Goal: Task Accomplishment & Management: Manage account settings

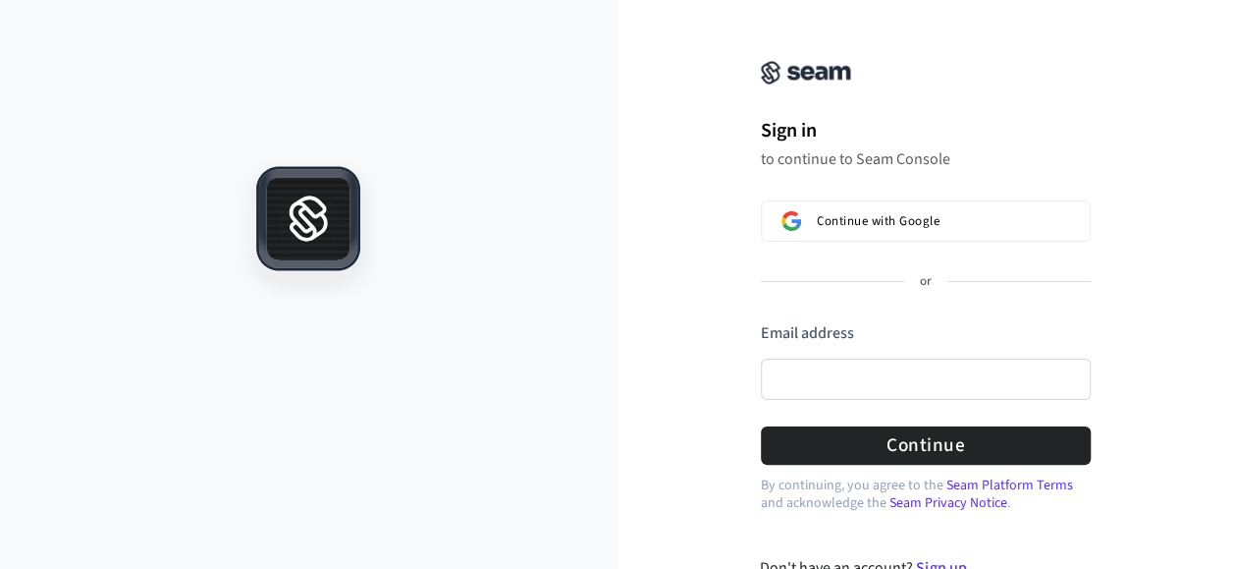
click at [160, 318] on div at bounding box center [309, 382] width 618 height 451
click at [825, 378] on input "Email address" at bounding box center [926, 378] width 330 height 41
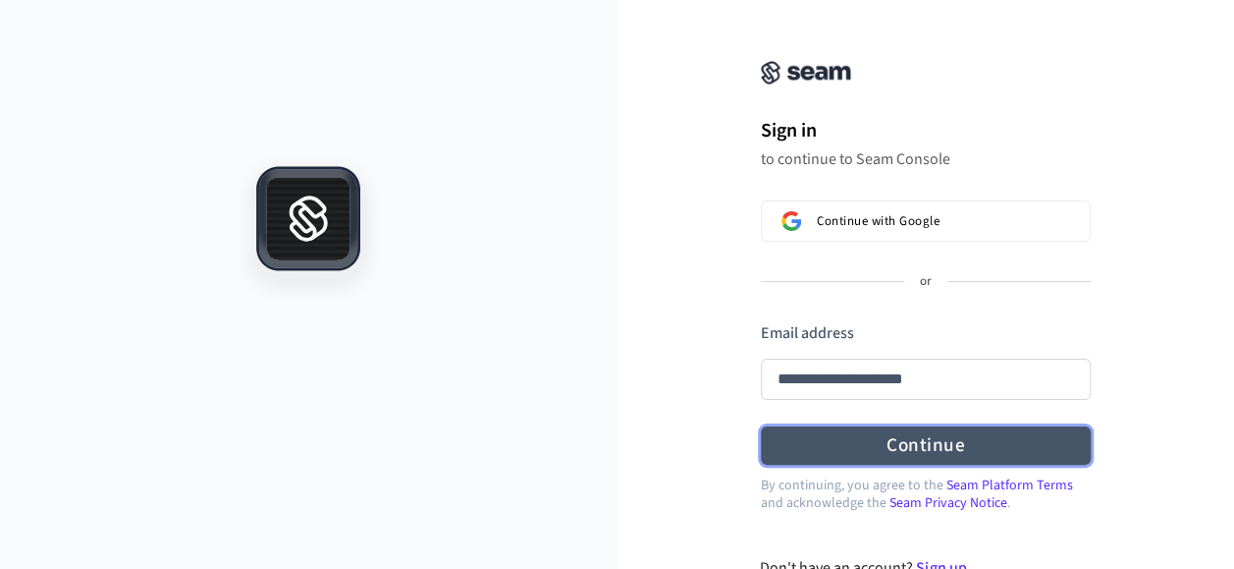
click at [841, 456] on button "Continue" at bounding box center [926, 445] width 330 height 38
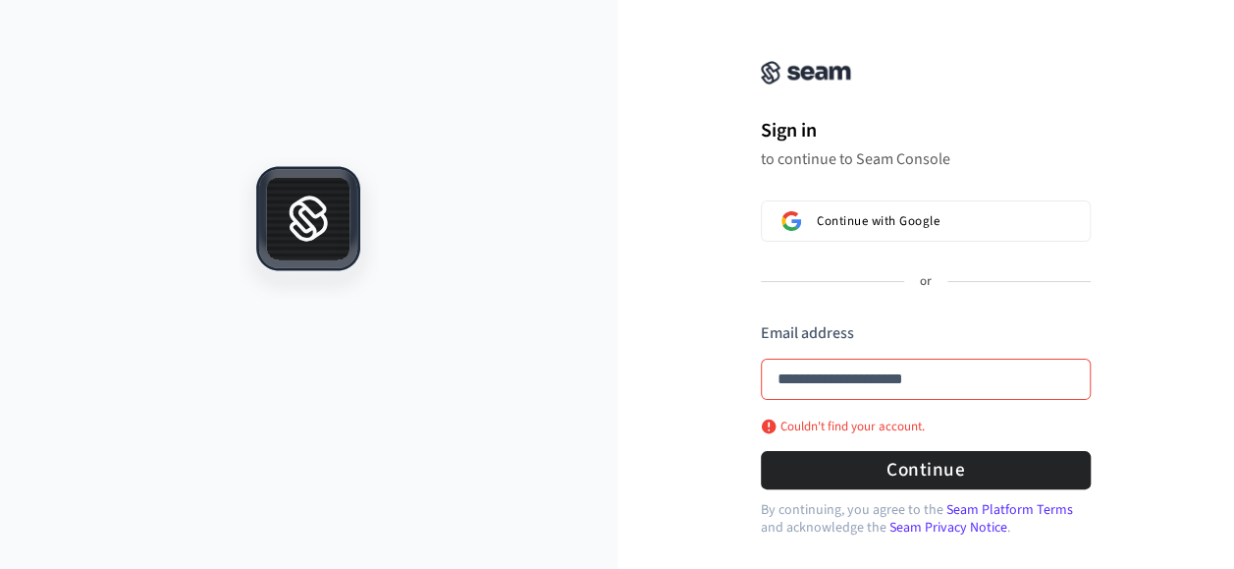
click at [681, 344] on div "**********" at bounding box center [927, 328] width 618 height 609
type input "**********"
drag, startPoint x: 953, startPoint y: 381, endPoint x: 679, endPoint y: 415, distance: 276.1
click at [679, 415] on div "**********" at bounding box center [927, 328] width 618 height 608
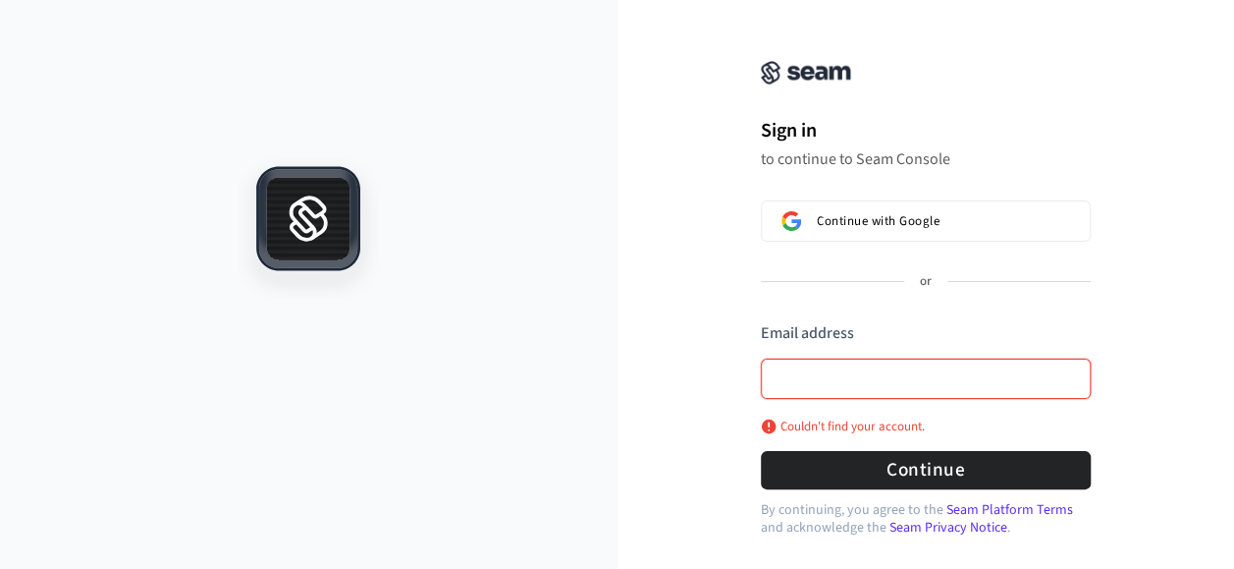
scroll to position [0, 0]
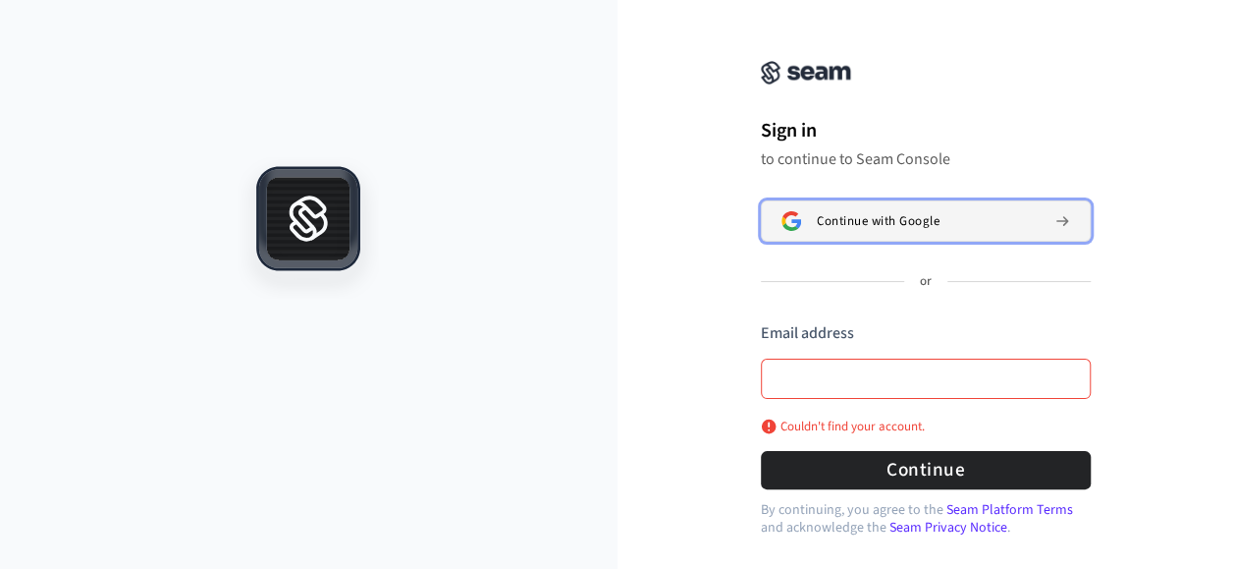
click at [866, 221] on span "Continue with Google" at bounding box center [878, 221] width 123 height 16
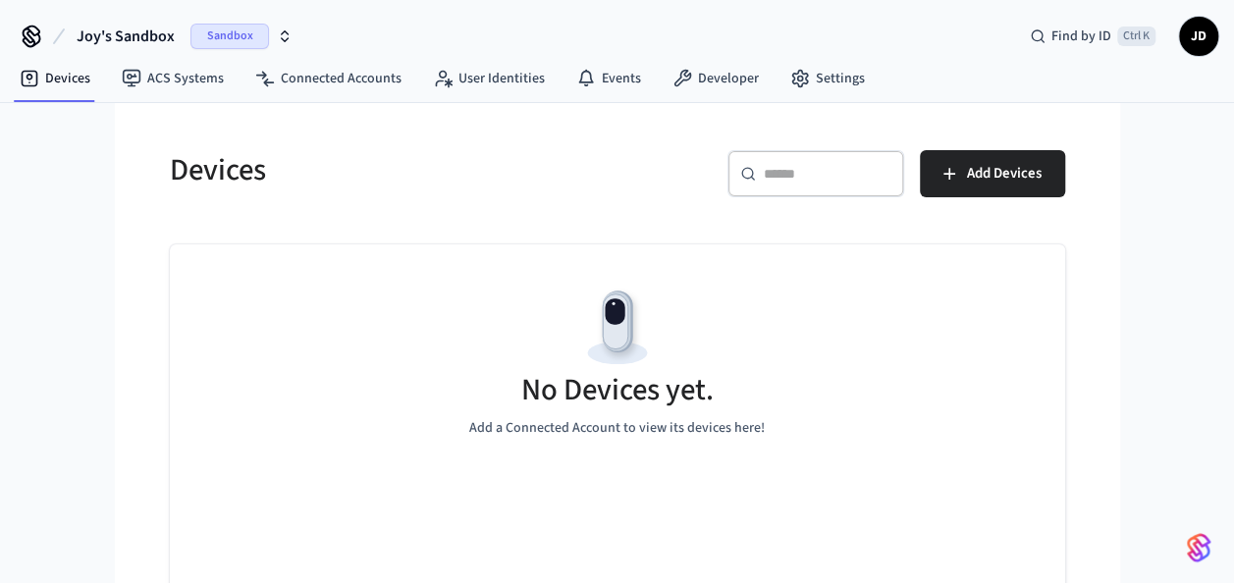
click at [23, 475] on div "Joy's Sandbox Sandbox Find by ID Ctrl K JD Devices ACS Systems Connected Accoun…" at bounding box center [617, 326] width 1234 height 653
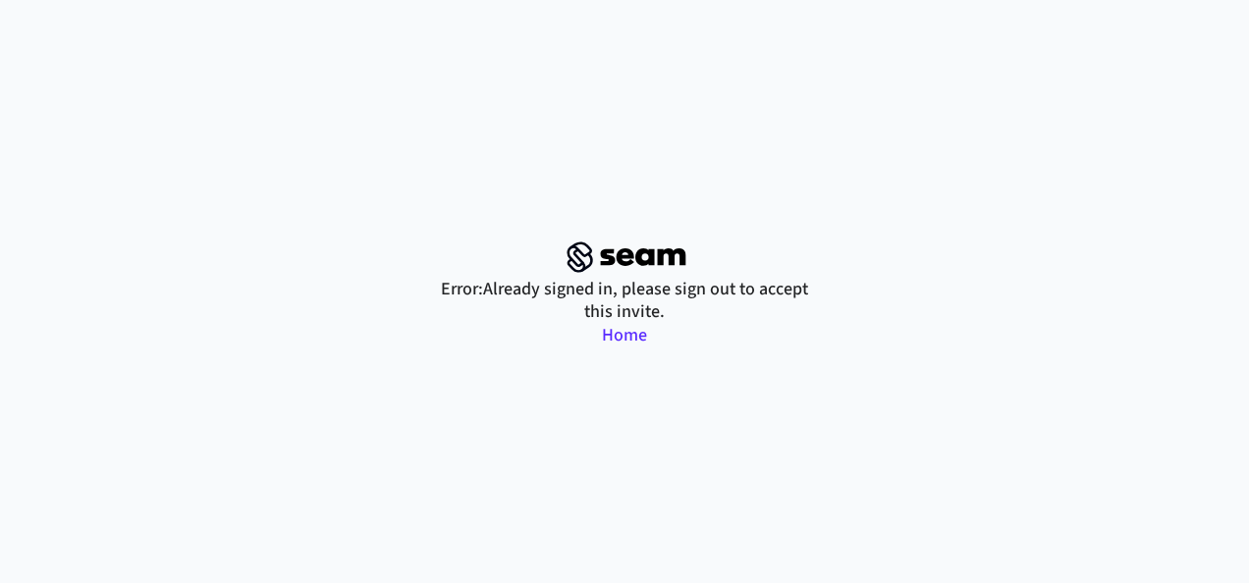
click at [620, 340] on link "Home" at bounding box center [624, 335] width 45 height 25
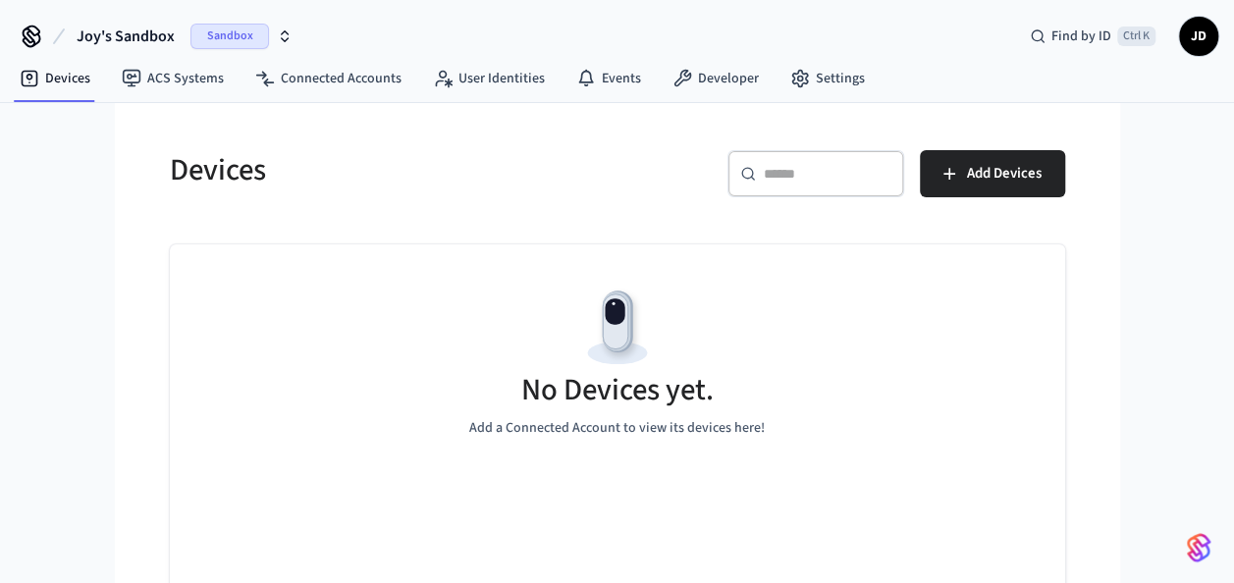
click at [1188, 41] on span "JD" at bounding box center [1198, 36] width 35 height 35
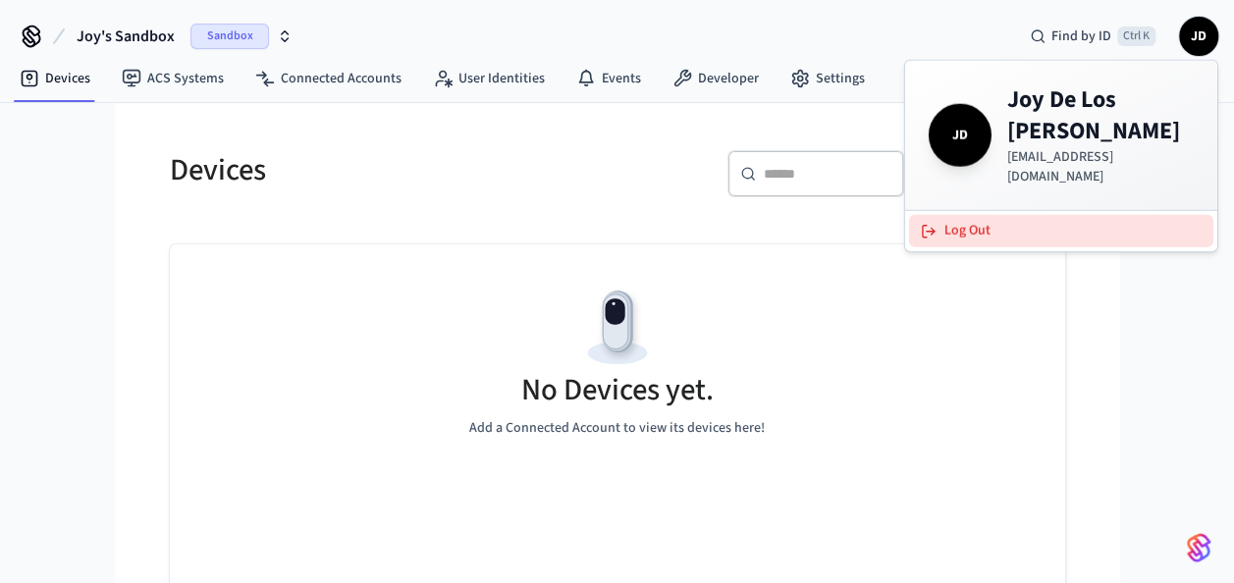
click at [961, 215] on button "Log Out" at bounding box center [1061, 231] width 304 height 32
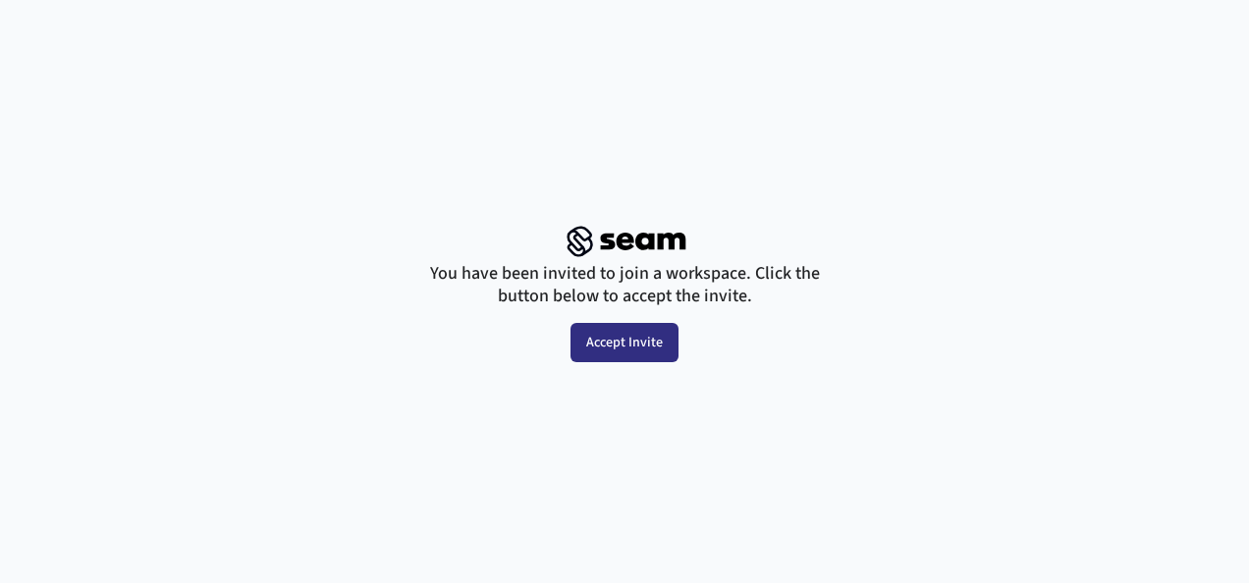
click at [650, 346] on button "Accept Invite" at bounding box center [624, 342] width 108 height 39
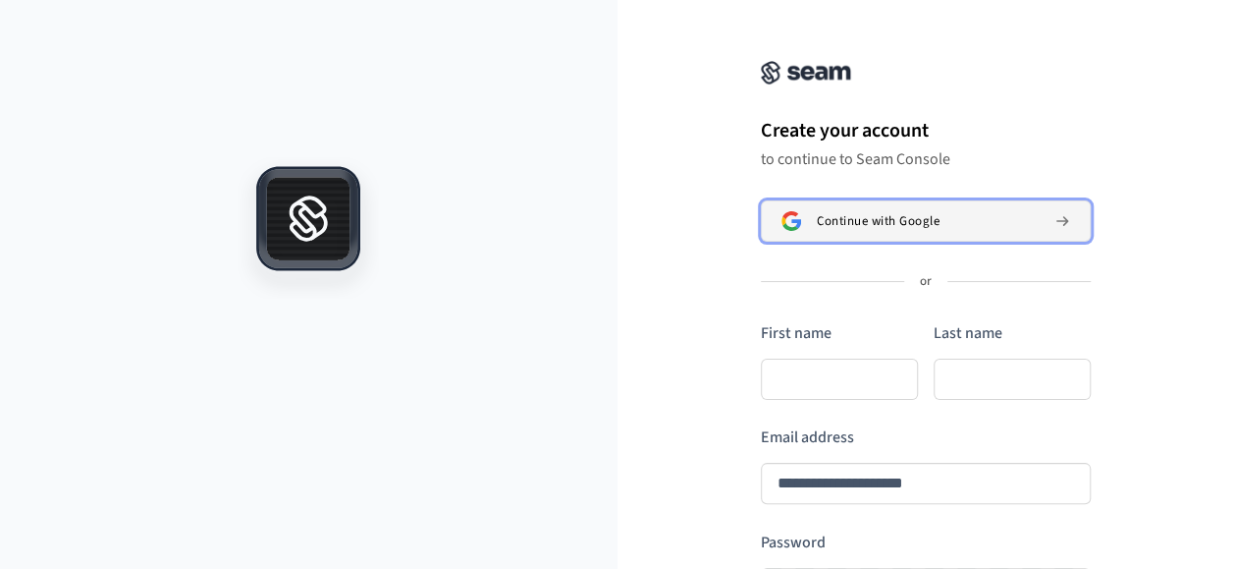
click at [881, 214] on span "Continue with Google" at bounding box center [878, 221] width 123 height 16
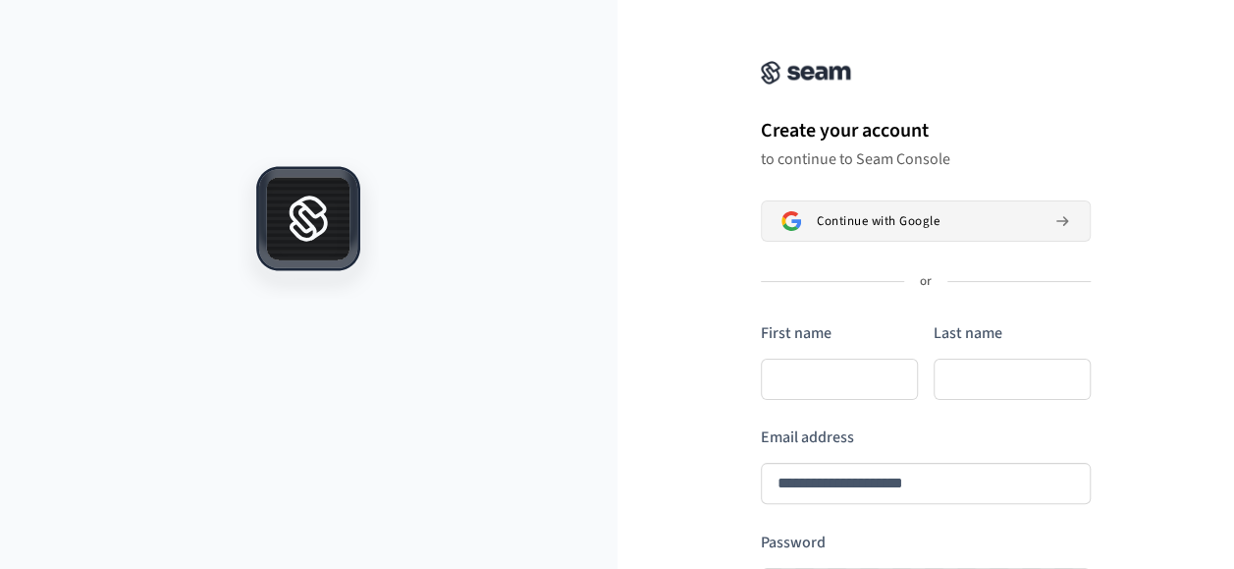
type input "**********"
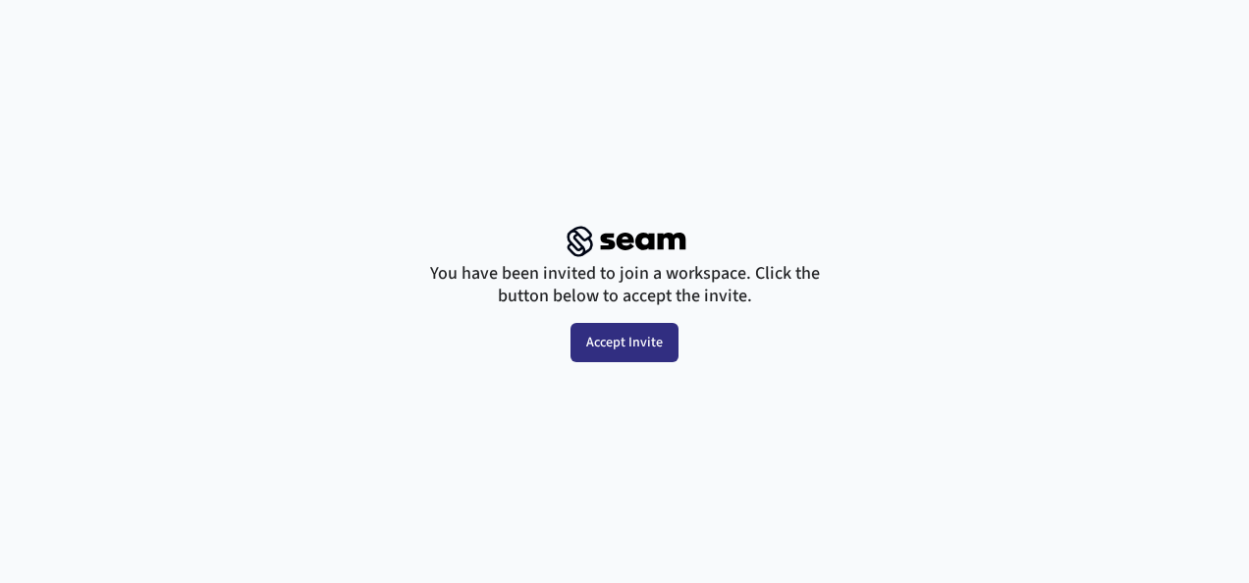
click at [630, 341] on button "Accept Invite" at bounding box center [624, 342] width 108 height 39
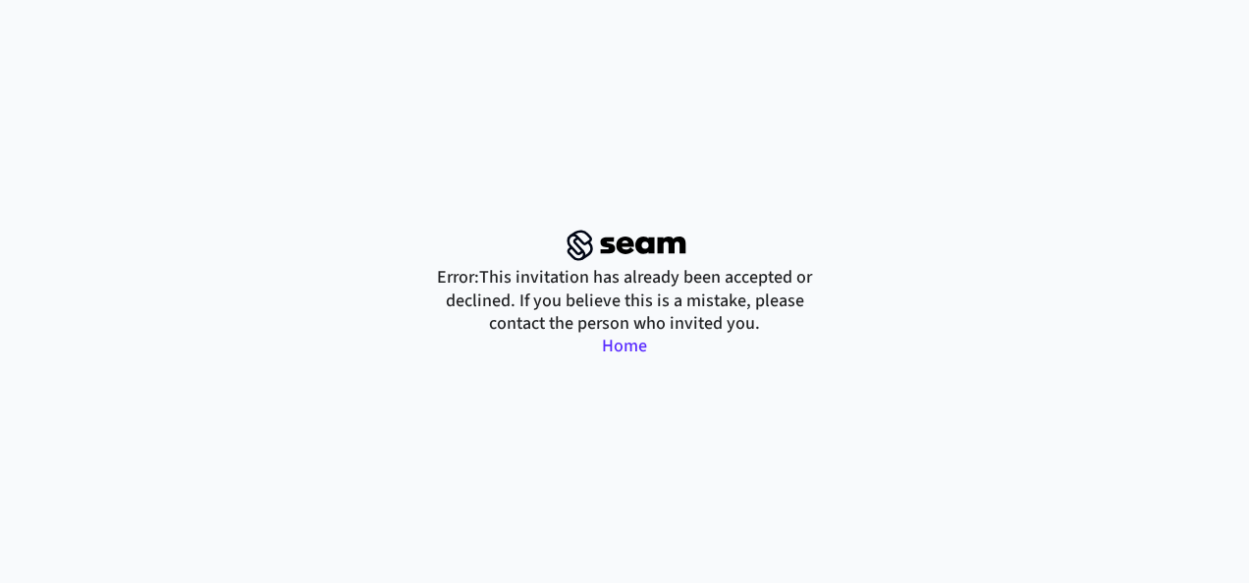
click at [632, 342] on link "Home" at bounding box center [624, 346] width 45 height 25
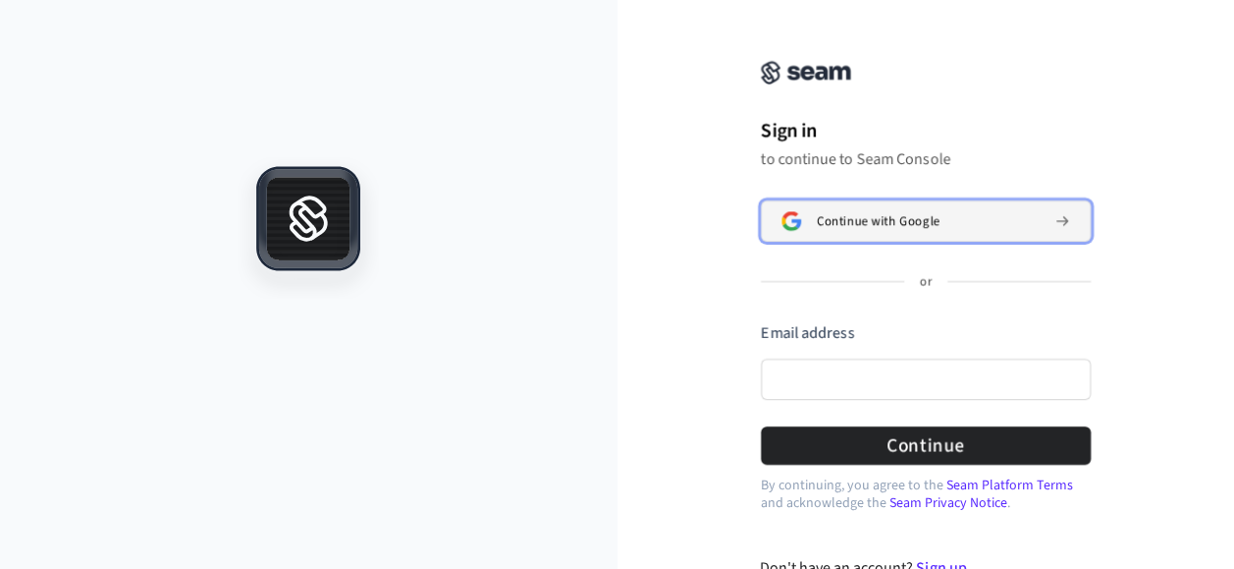
click at [878, 208] on button "Continue with Google" at bounding box center [926, 220] width 330 height 41
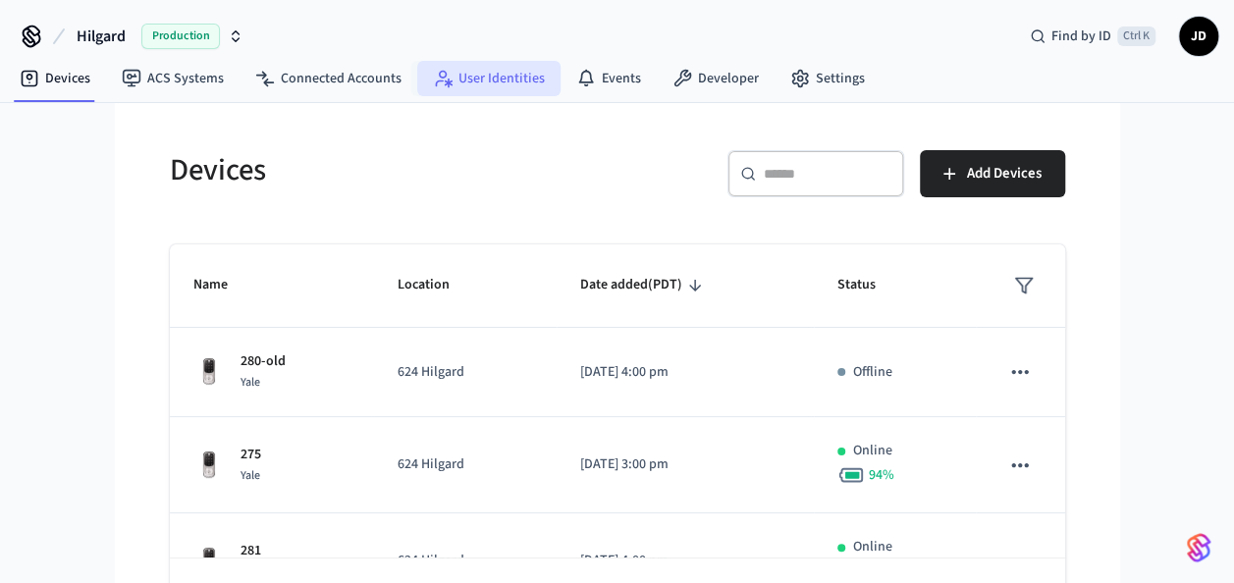
click at [500, 81] on link "User Identities" at bounding box center [488, 78] width 143 height 35
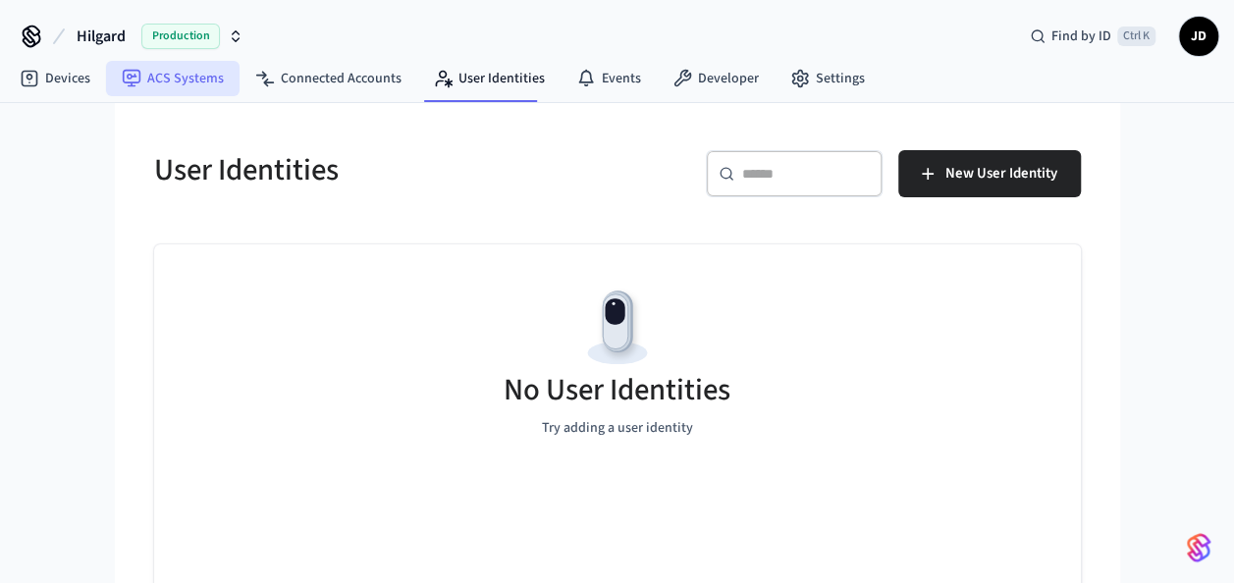
click at [175, 81] on link "ACS Systems" at bounding box center [173, 78] width 134 height 35
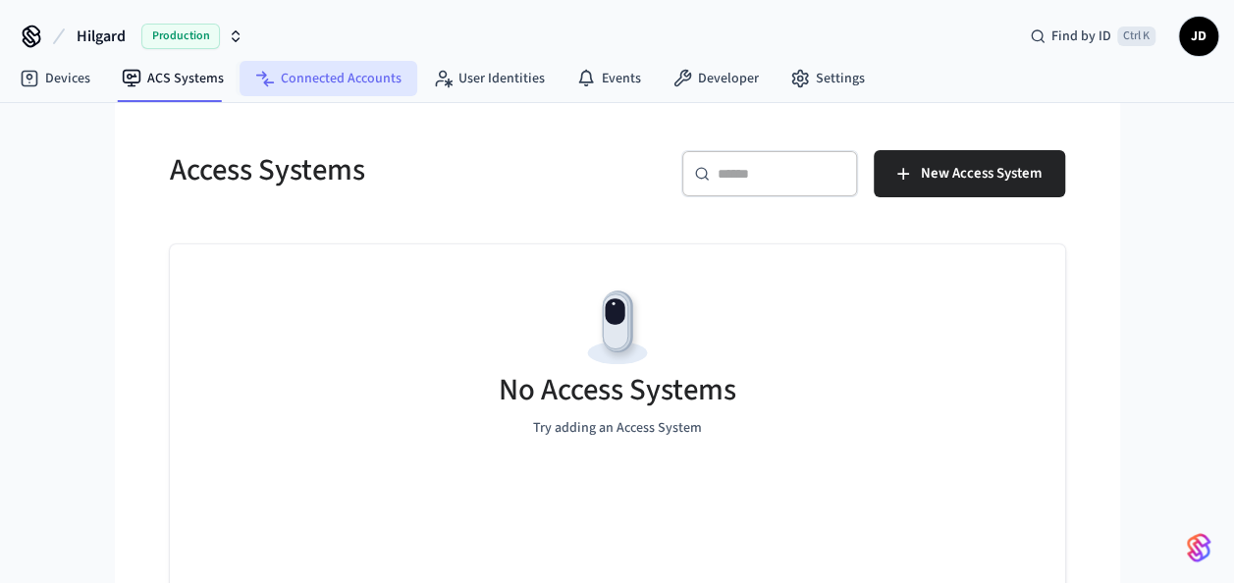
click at [325, 68] on link "Connected Accounts" at bounding box center [329, 78] width 178 height 35
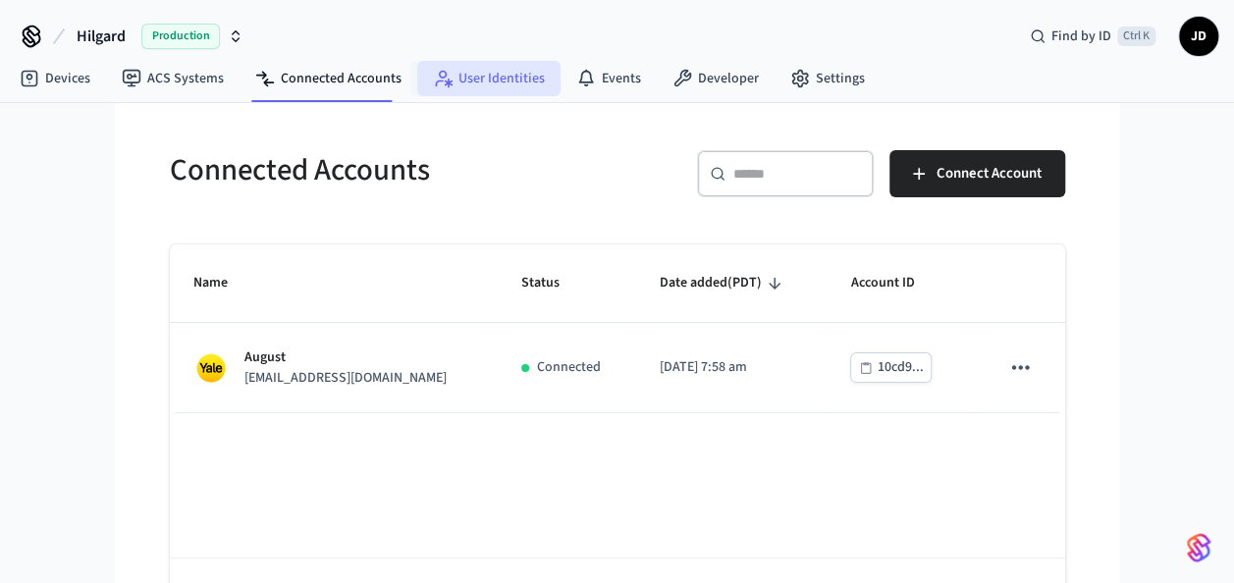
click at [481, 79] on link "User Identities" at bounding box center [488, 78] width 143 height 35
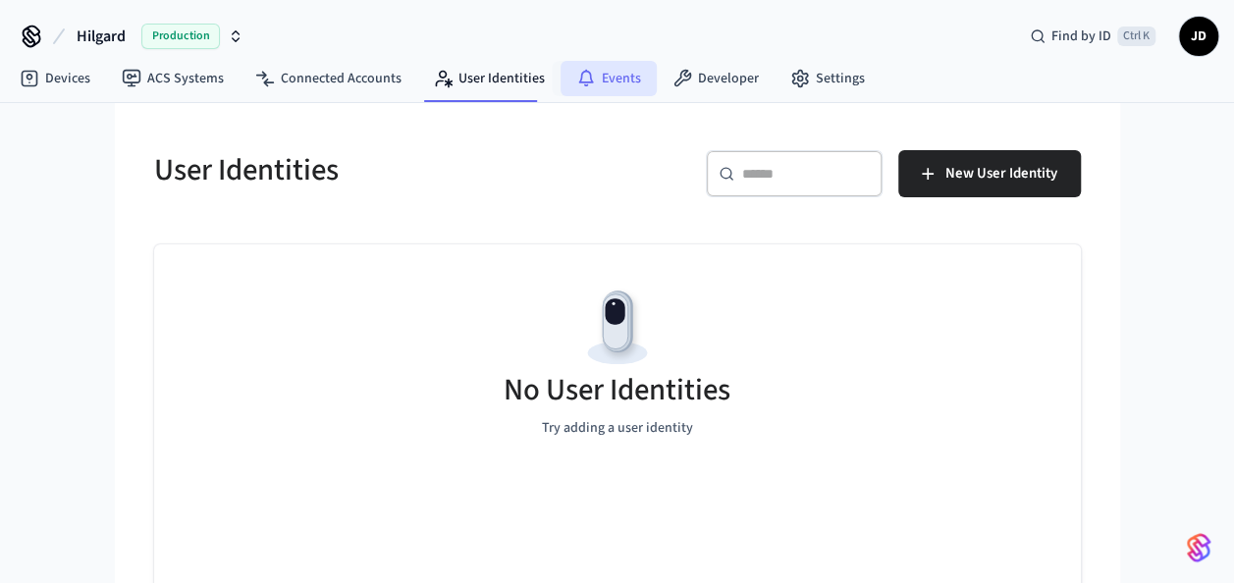
click at [594, 94] on link "Events" at bounding box center [609, 78] width 96 height 35
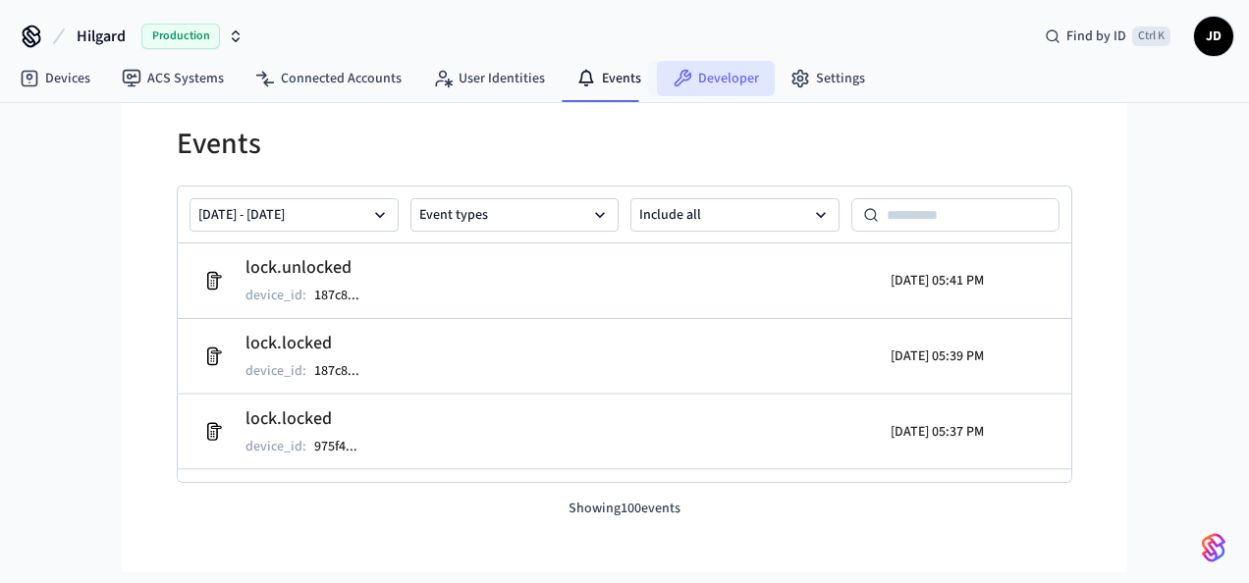
click at [701, 88] on link "Developer" at bounding box center [716, 78] width 118 height 35
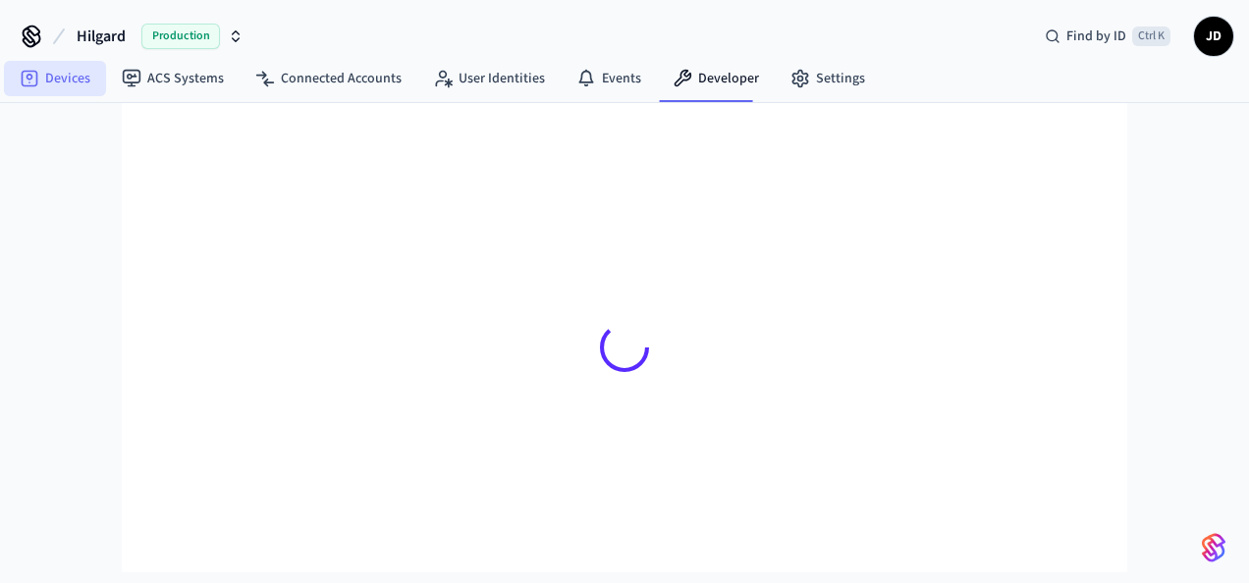
click at [55, 73] on link "Devices" at bounding box center [55, 78] width 102 height 35
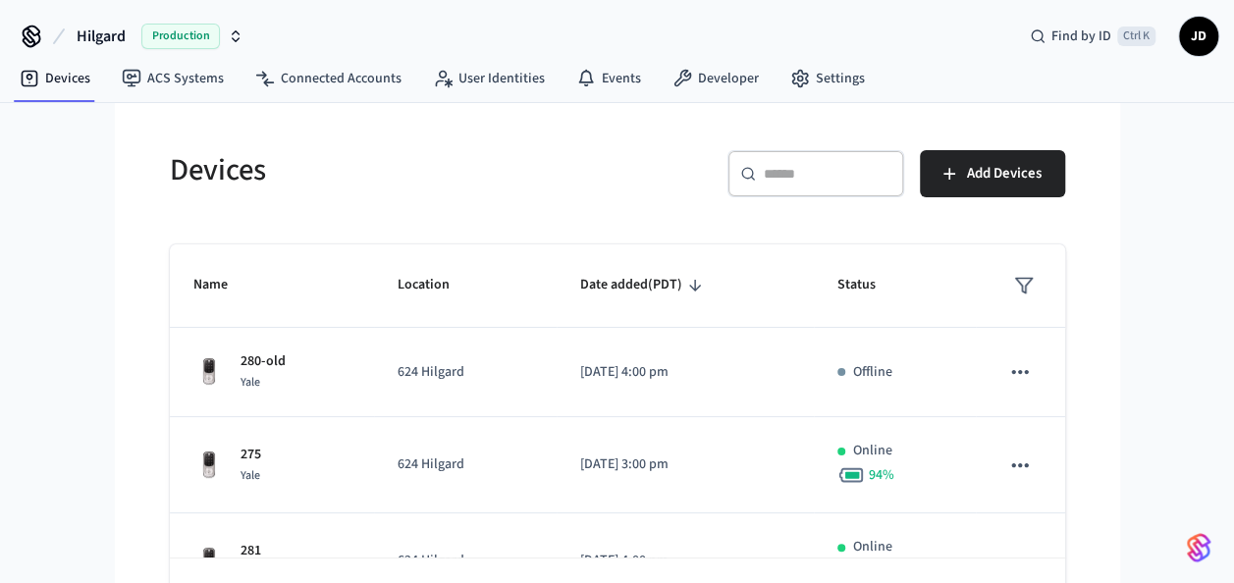
click at [74, 149] on div "Hilgard Production Find by ID Ctrl K JD Devices ACS Systems Connected Accounts …" at bounding box center [617, 326] width 1234 height 653
click at [474, 80] on link "User Identities" at bounding box center [488, 78] width 143 height 35
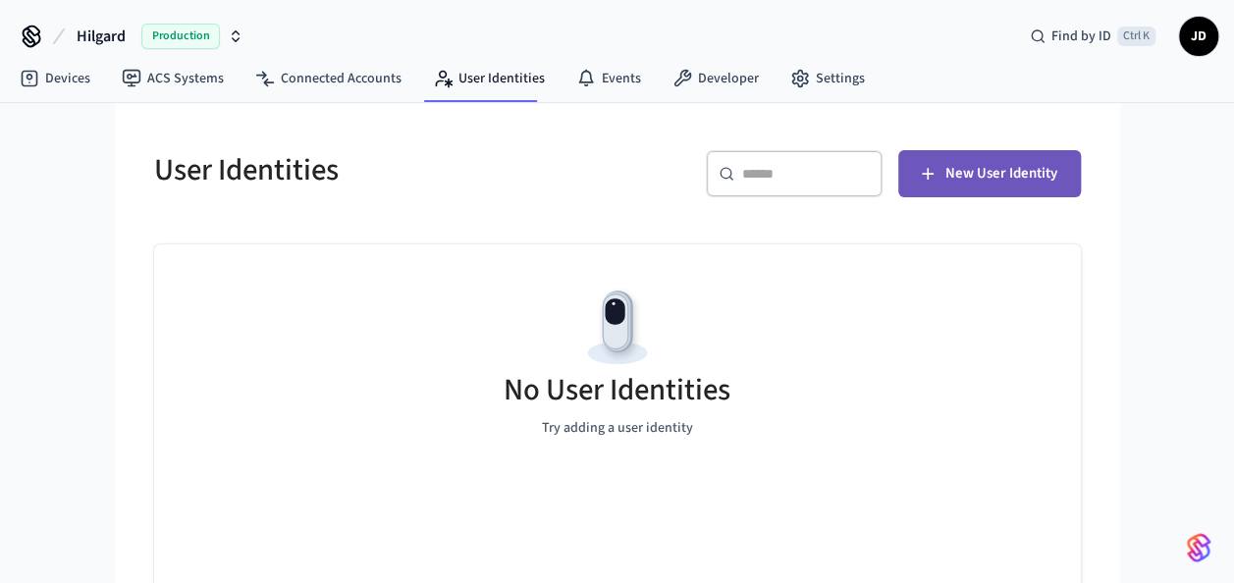
click at [955, 167] on span "New User Identity" at bounding box center [1002, 174] width 112 height 26
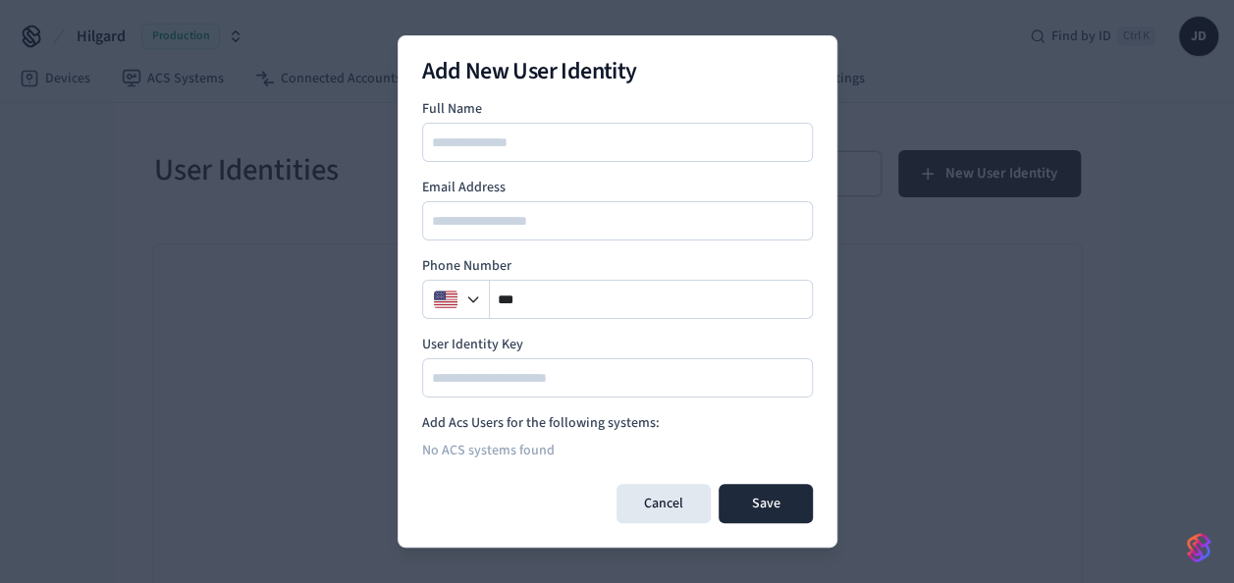
click at [638, 144] on input at bounding box center [618, 143] width 389 height 24
click at [679, 497] on button "Cancel" at bounding box center [664, 503] width 94 height 39
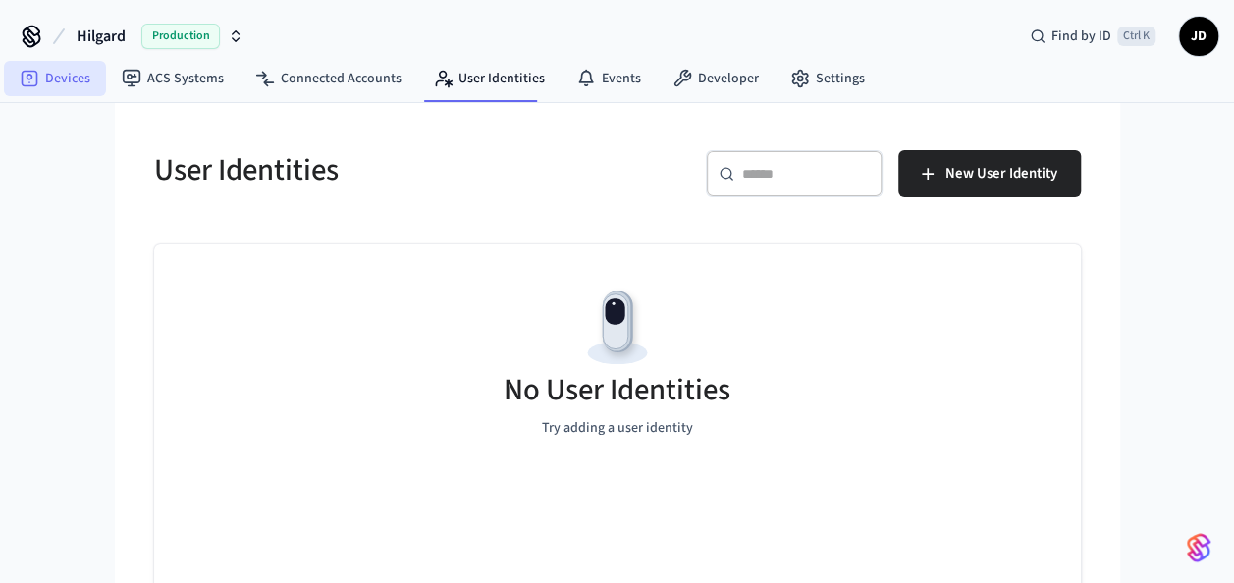
click at [75, 73] on link "Devices" at bounding box center [55, 78] width 102 height 35
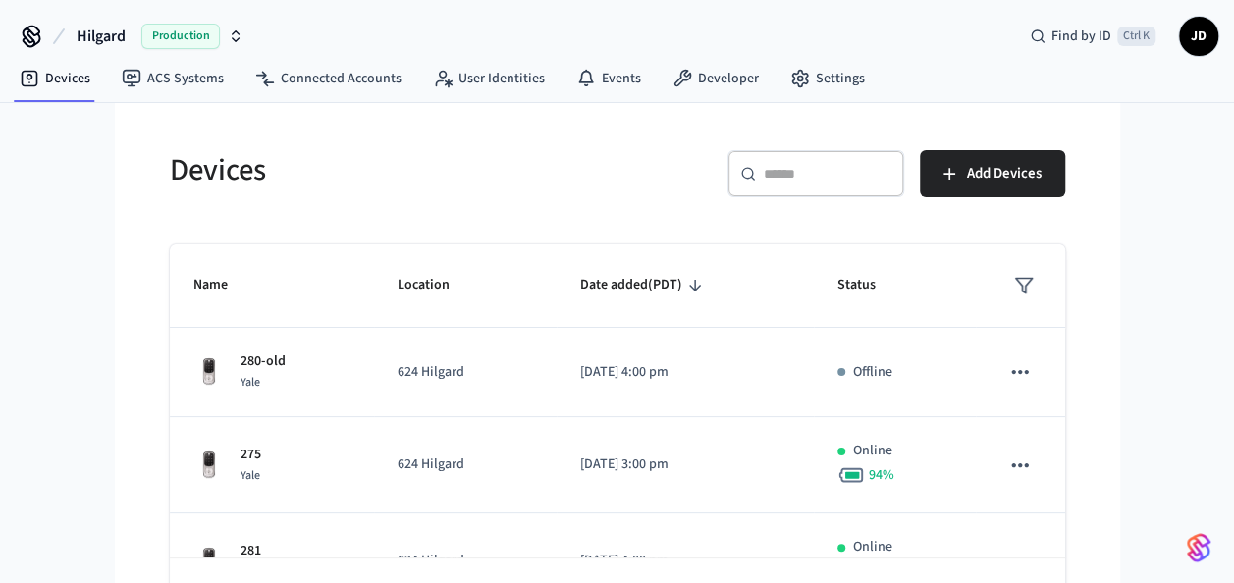
click at [844, 181] on input "text" at bounding box center [828, 174] width 128 height 20
click at [71, 422] on div "Hilgard Production Find by ID Ctrl K JD Devices ACS Systems Connected Accounts …" at bounding box center [617, 326] width 1234 height 653
click at [761, 165] on div "​ ​" at bounding box center [816, 173] width 177 height 47
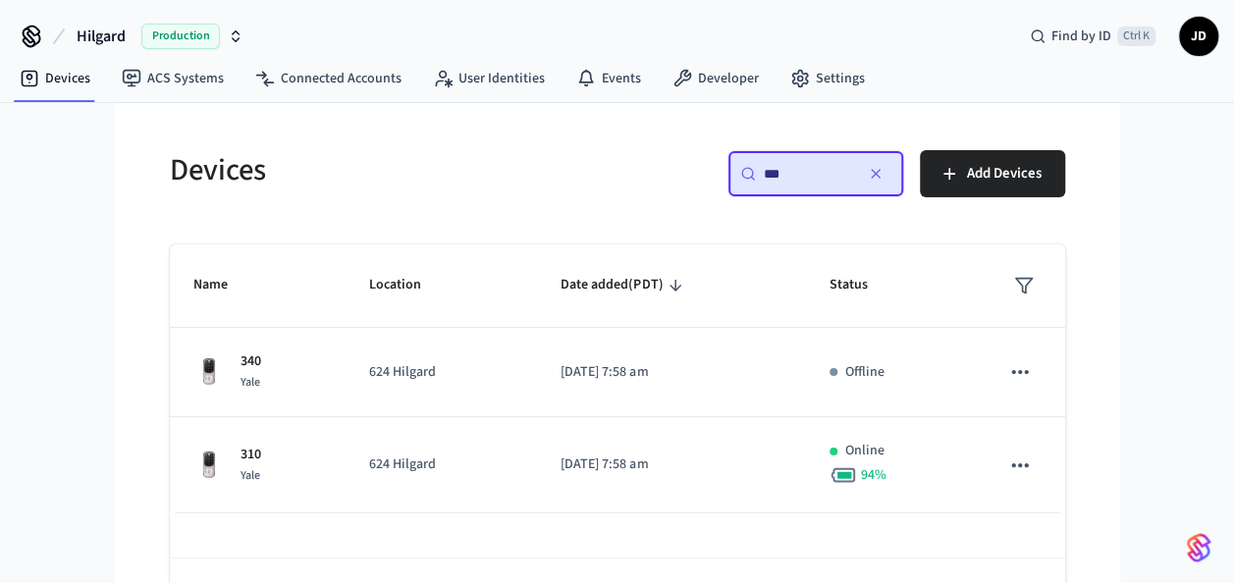
type input "***"
click at [115, 380] on div "Devices ​ *** ​ Add Devices Name Location Date added (PDT) Status 340 Yale 624 …" at bounding box center [617, 378] width 1005 height 550
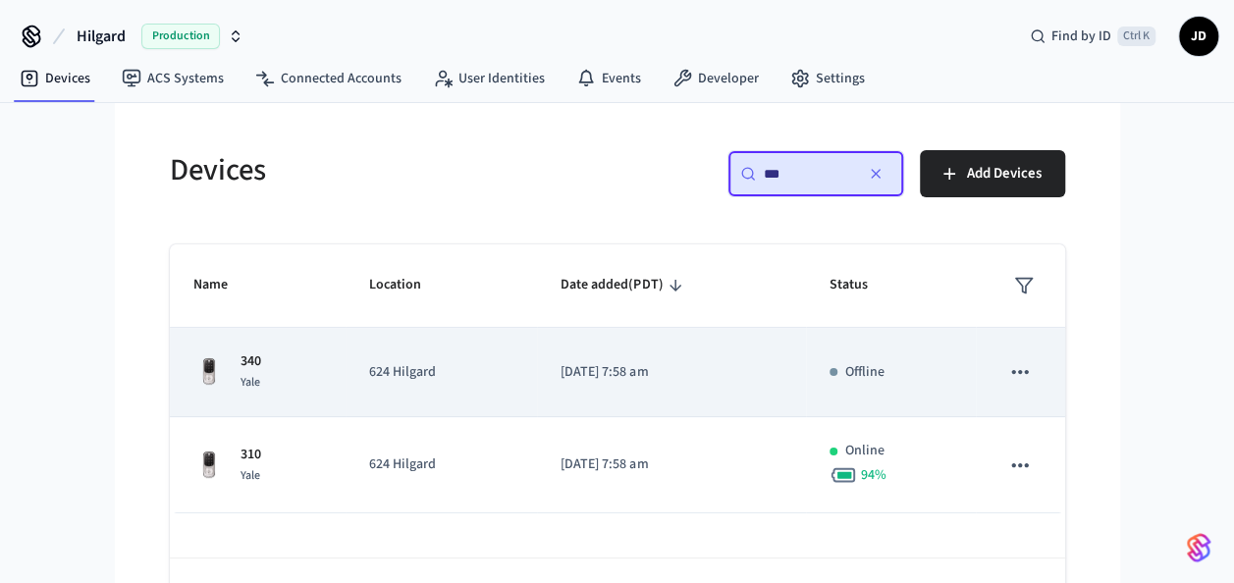
click at [1023, 366] on icon "sticky table" at bounding box center [1020, 372] width 26 height 26
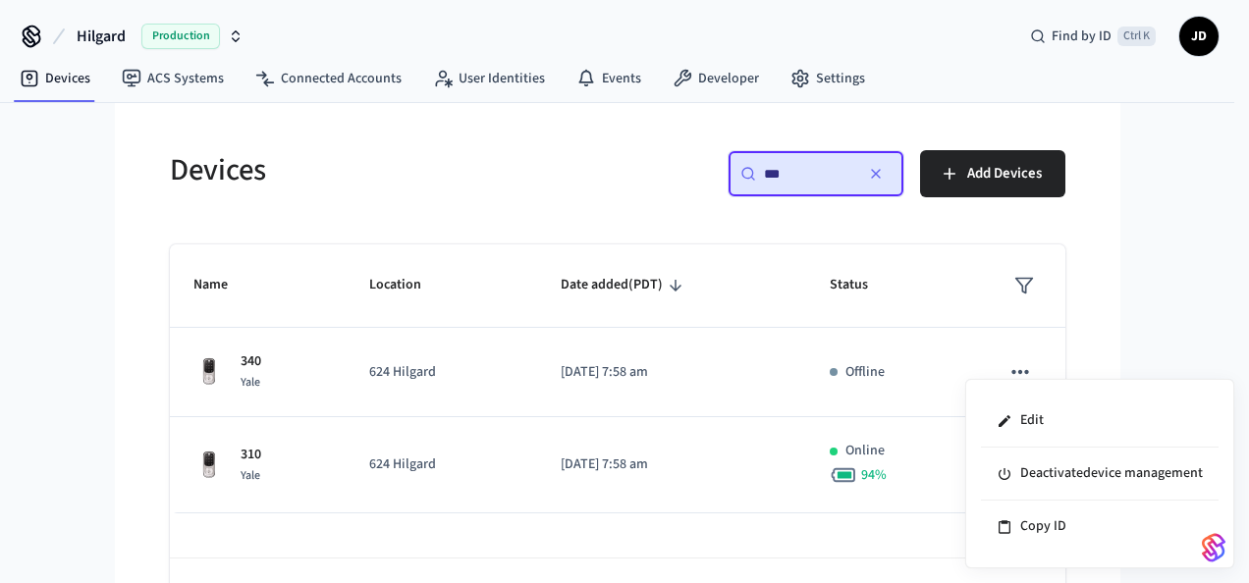
click at [255, 370] on div at bounding box center [624, 291] width 1249 height 583
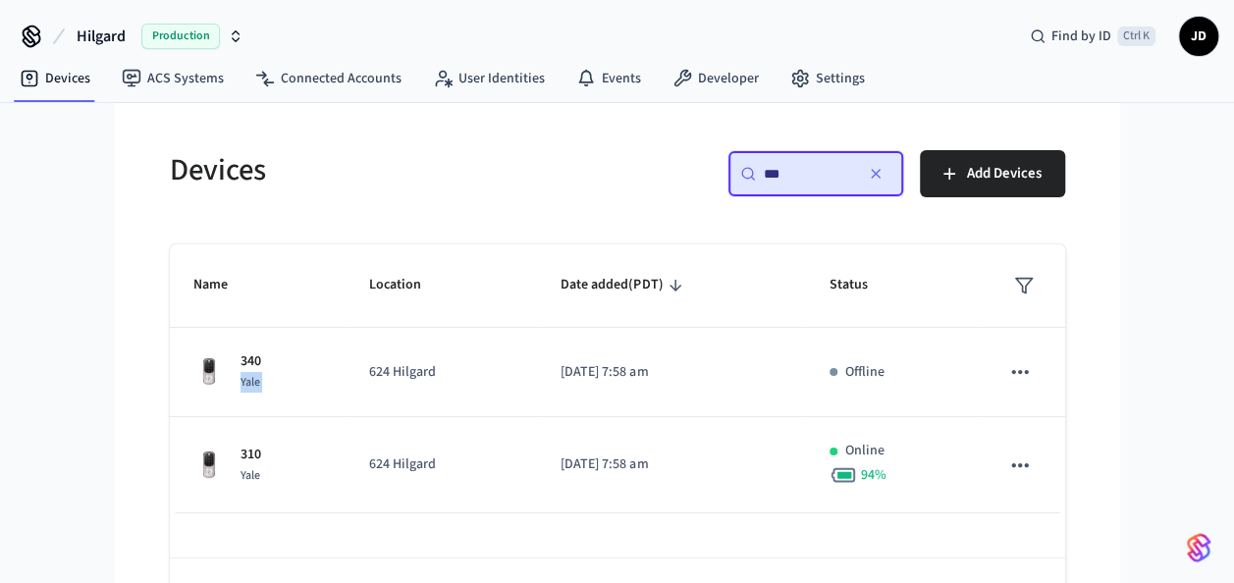
click at [255, 372] on div "Yale" at bounding box center [251, 382] width 21 height 21
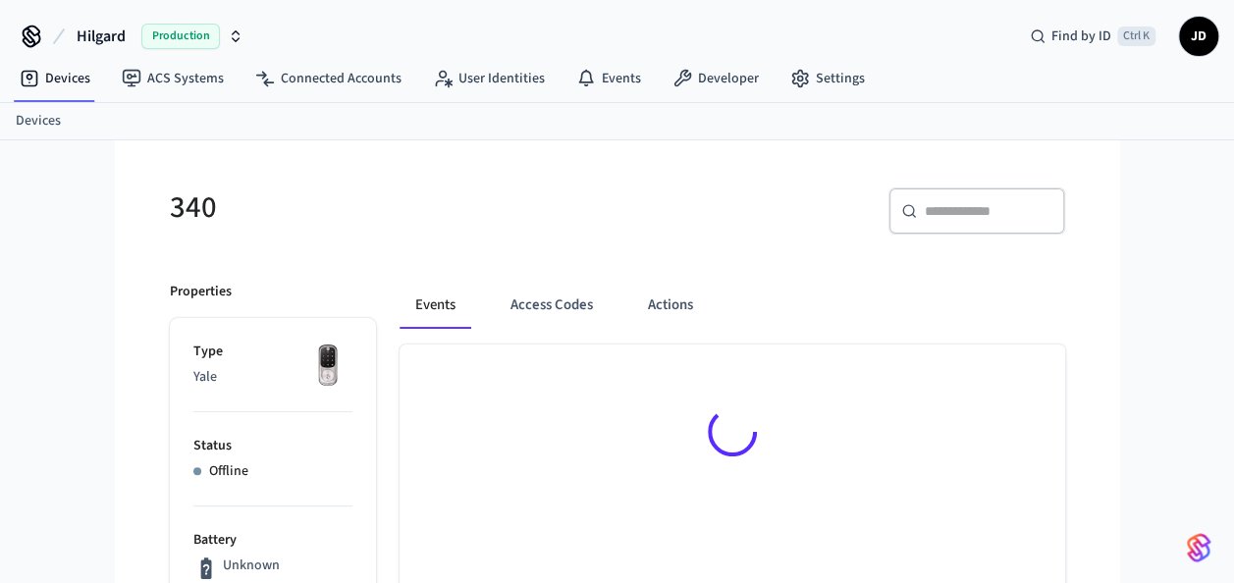
drag, startPoint x: 255, startPoint y: 370, endPoint x: 350, endPoint y: 371, distance: 94.3
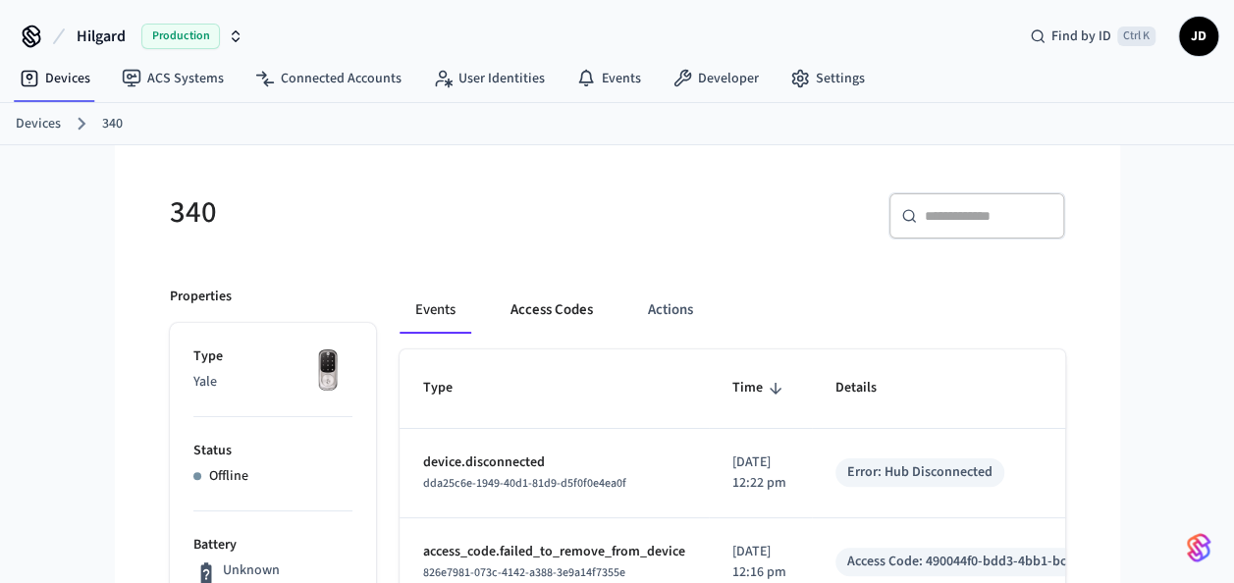
click at [528, 310] on button "Access Codes" at bounding box center [552, 310] width 114 height 47
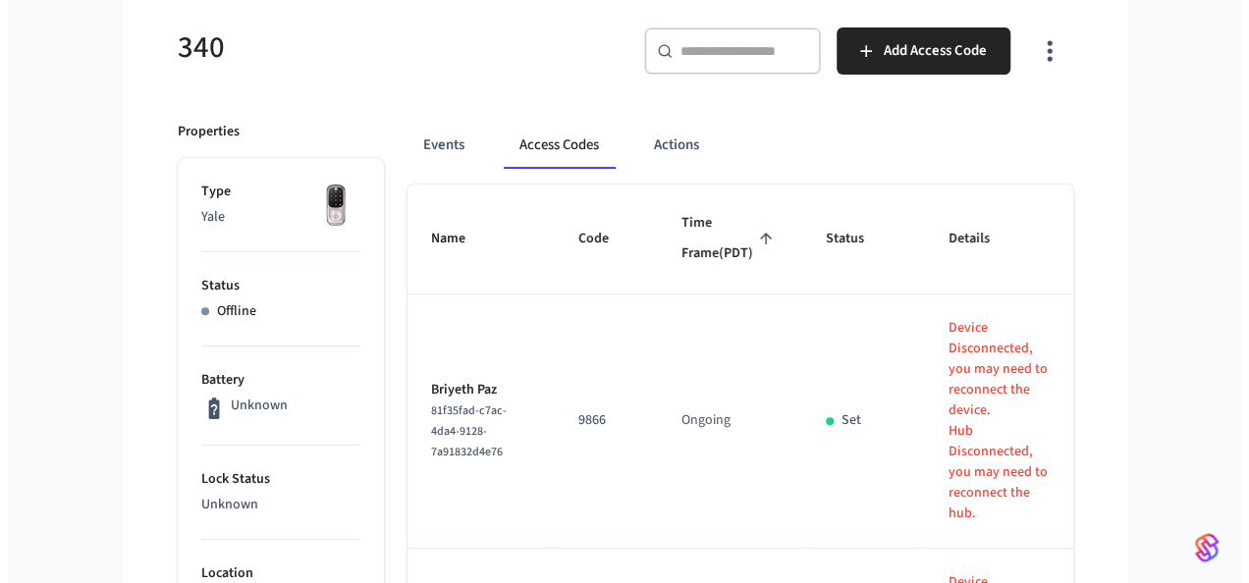
scroll to position [187, 0]
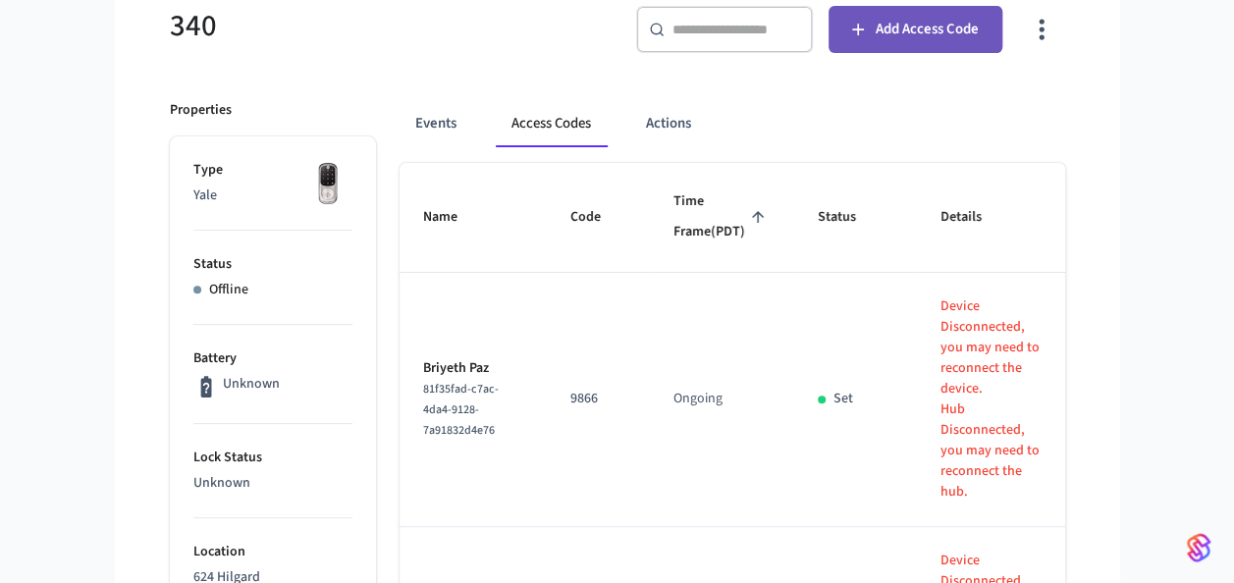
click at [903, 25] on span "Add Access Code" at bounding box center [927, 30] width 103 height 26
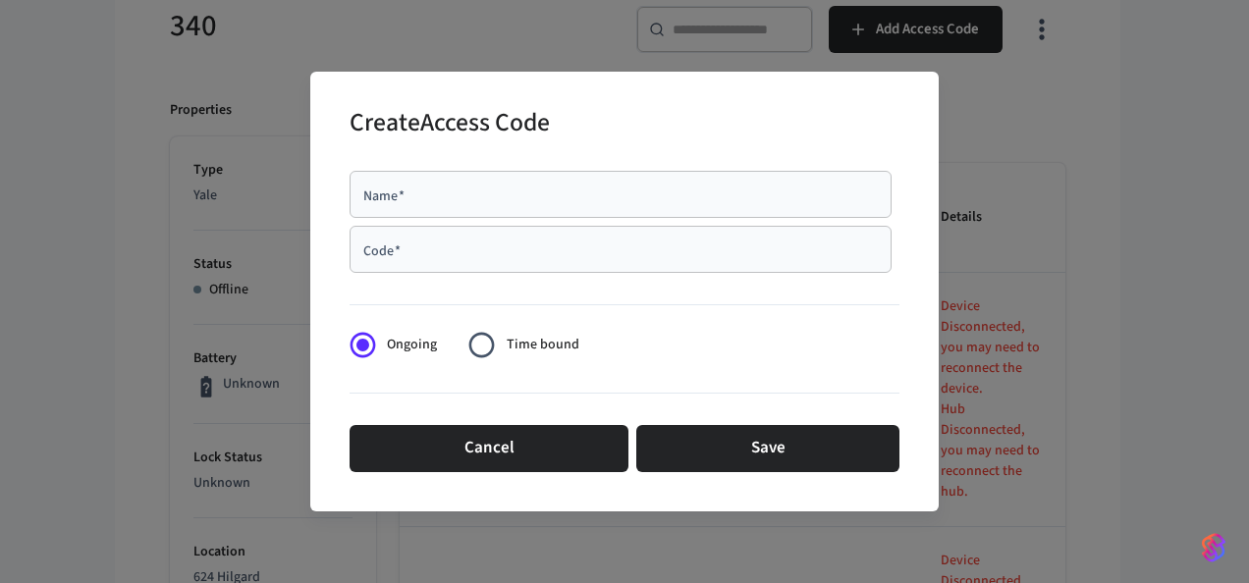
click at [428, 206] on div "Name   *" at bounding box center [621, 194] width 542 height 47
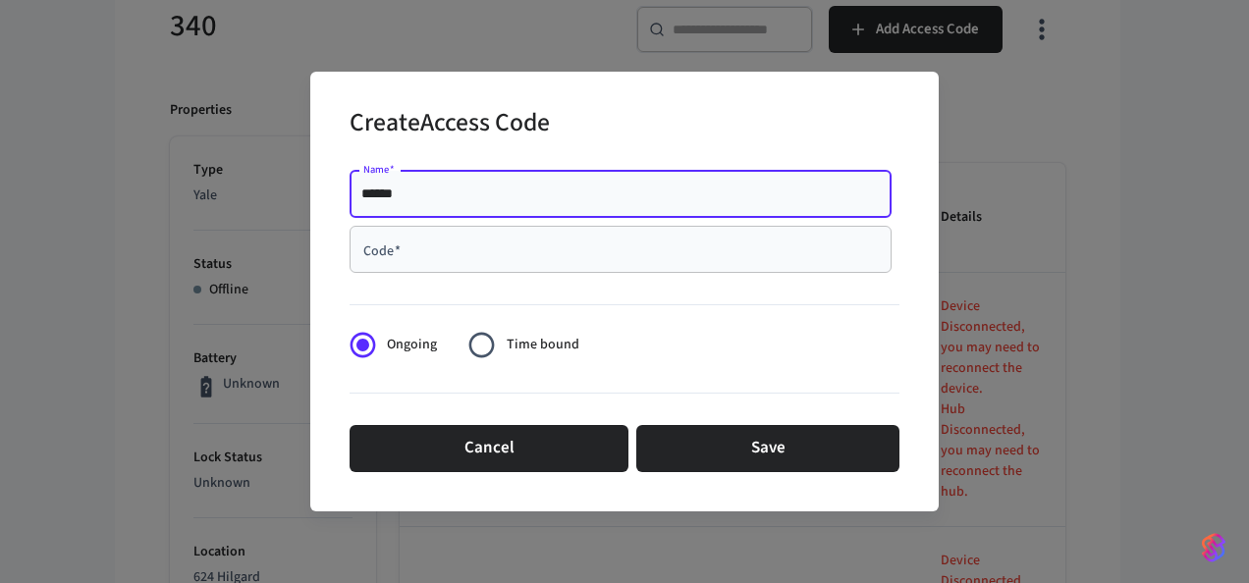
type input "******"
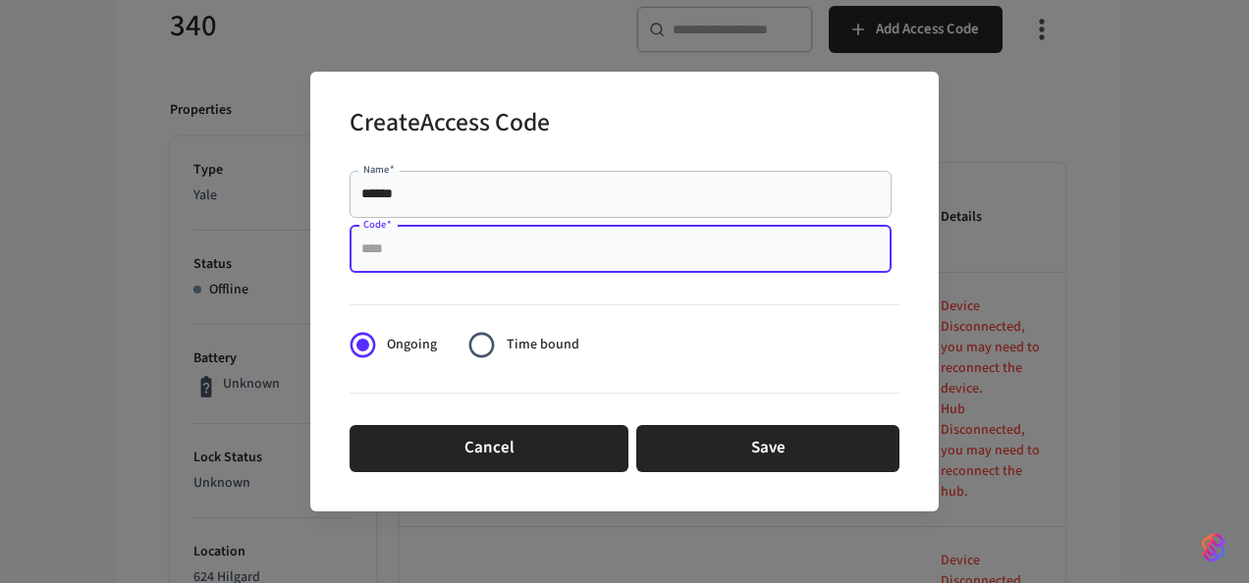
click at [427, 250] on input "Code   *" at bounding box center [620, 250] width 518 height 20
type input "****"
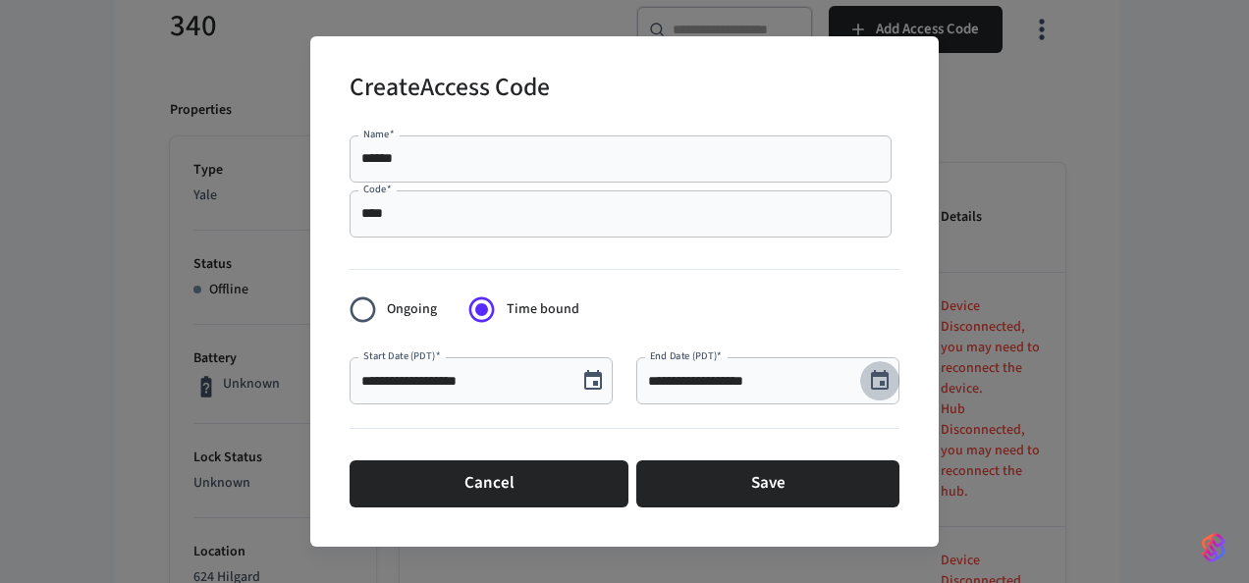
click at [880, 388] on icon "Choose date, selected date is Aug 22, 2025" at bounding box center [880, 380] width 18 height 20
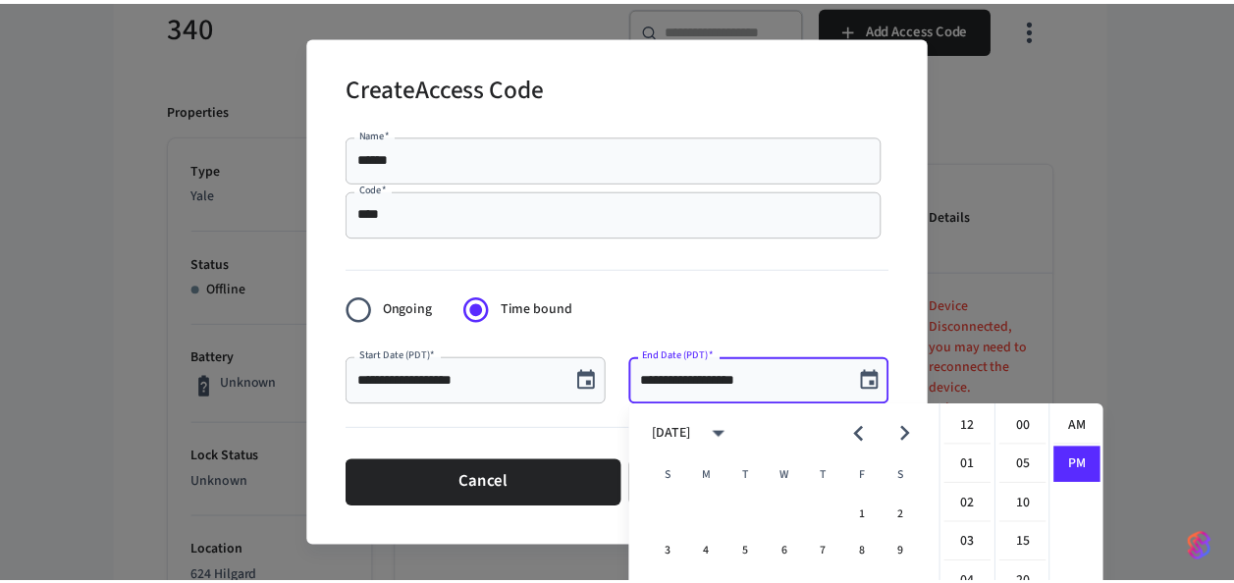
scroll to position [35, 0]
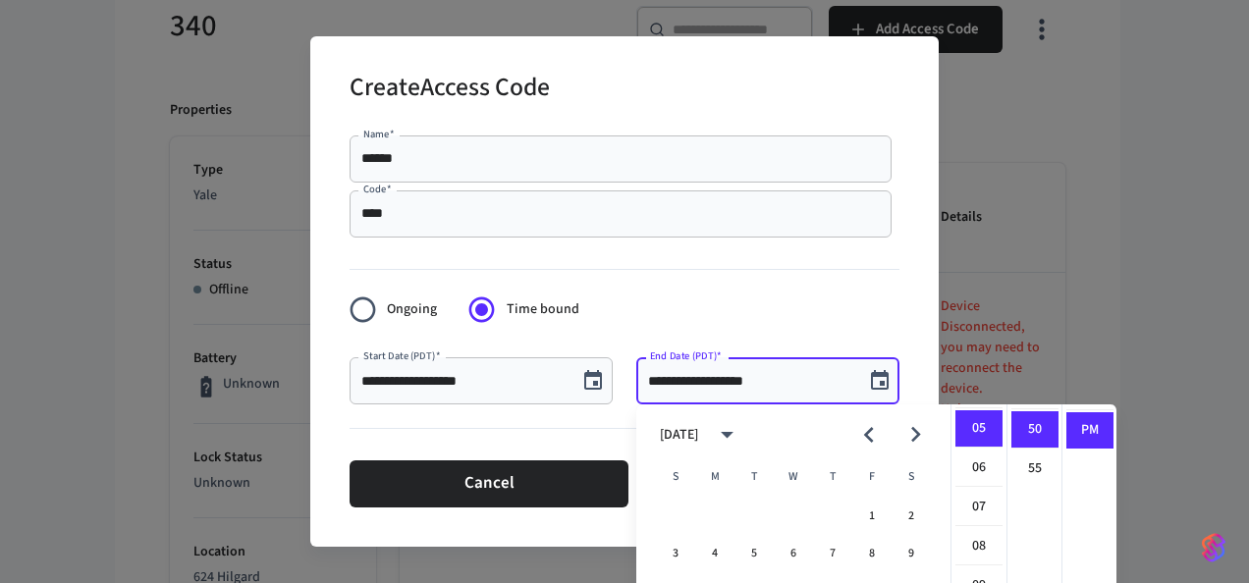
click at [607, 446] on div at bounding box center [625, 432] width 550 height 40
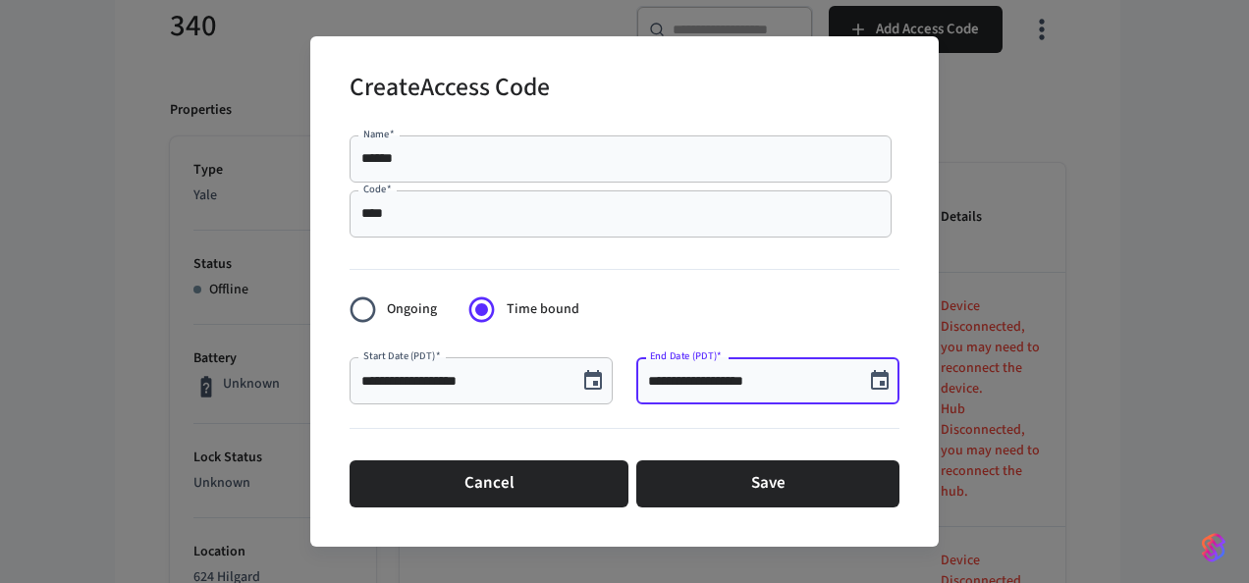
click at [717, 390] on input "**********" at bounding box center [750, 381] width 204 height 20
click at [675, 381] on input "**********" at bounding box center [750, 381] width 204 height 20
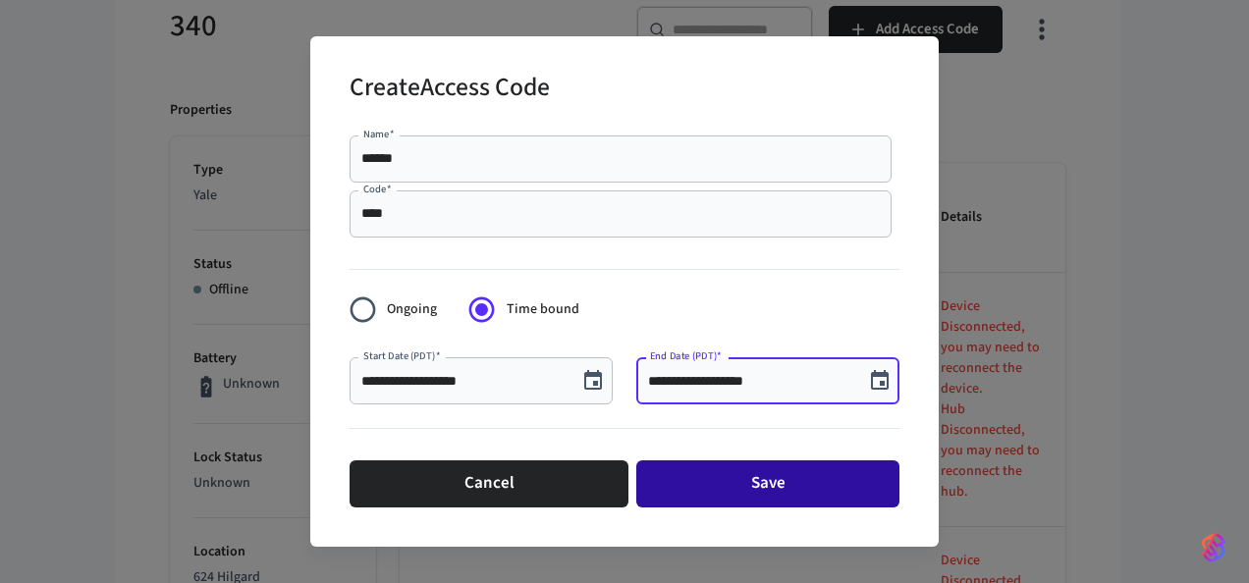
type input "**********"
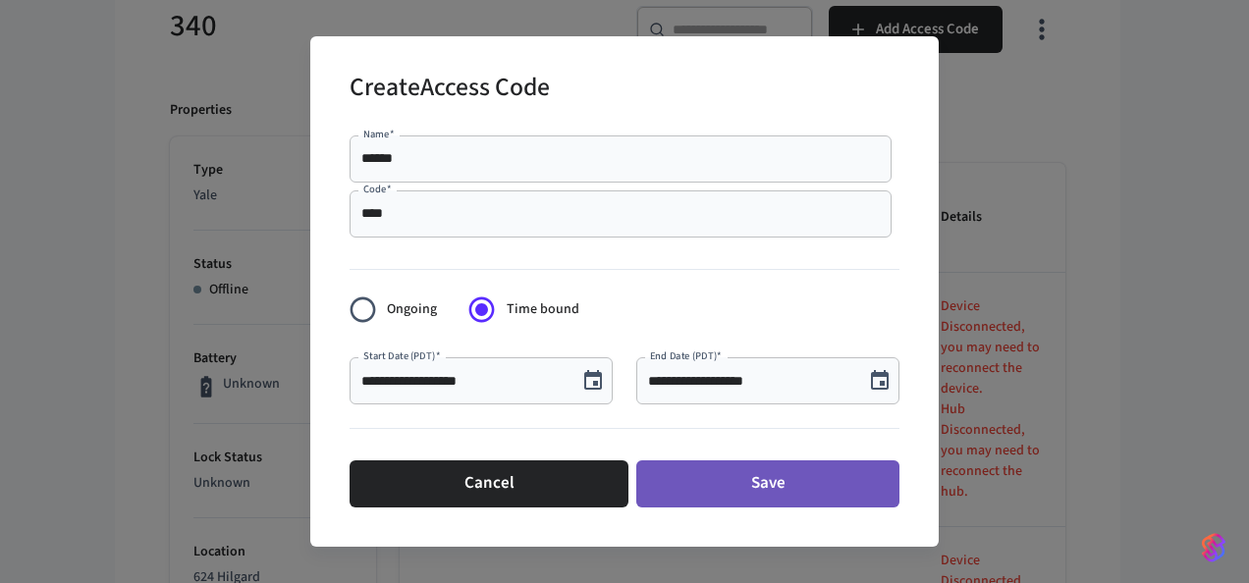
click at [741, 493] on button "Save" at bounding box center [767, 484] width 263 height 47
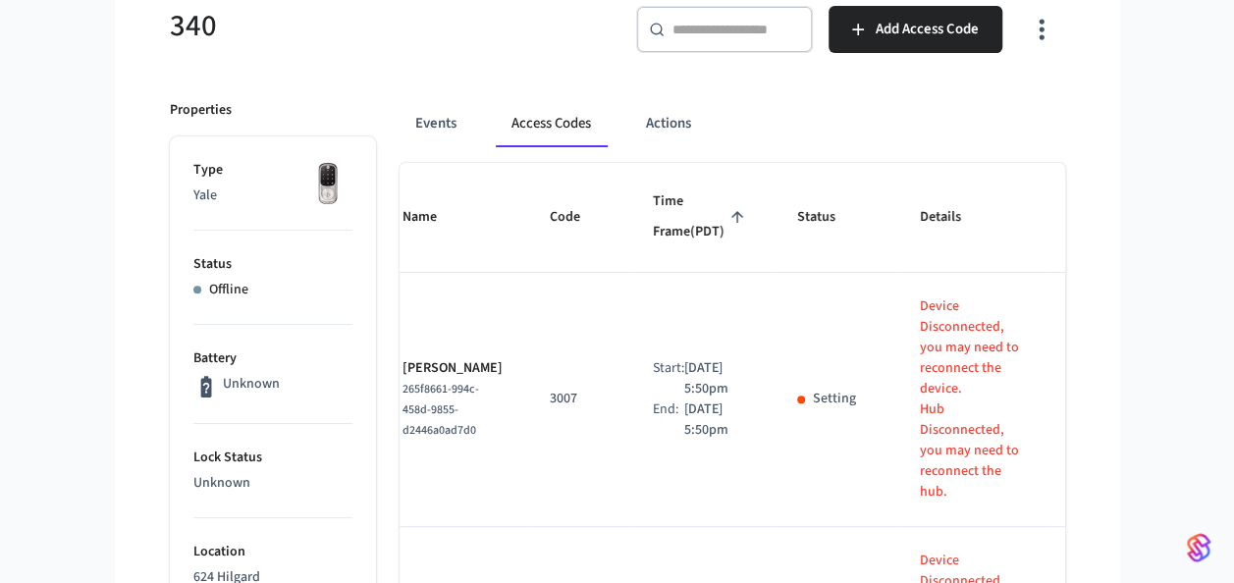
scroll to position [0, 15]
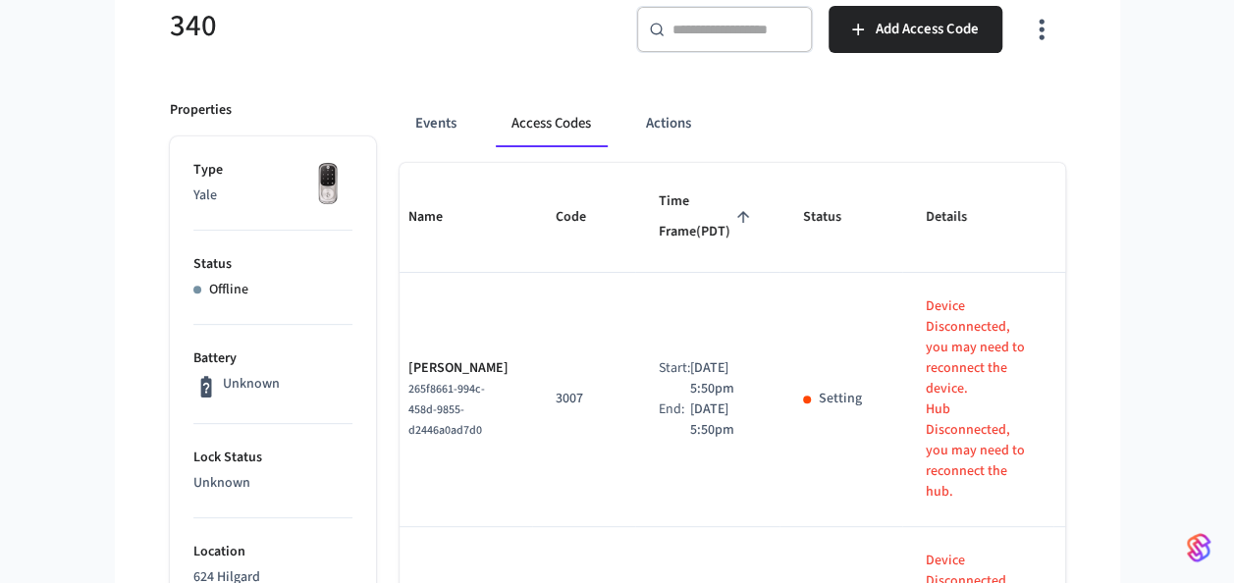
click at [819, 409] on p "Setting" at bounding box center [840, 399] width 43 height 21
drag, startPoint x: 786, startPoint y: 431, endPoint x: 749, endPoint y: 431, distance: 36.3
click at [780, 431] on td "Setting" at bounding box center [841, 400] width 123 height 254
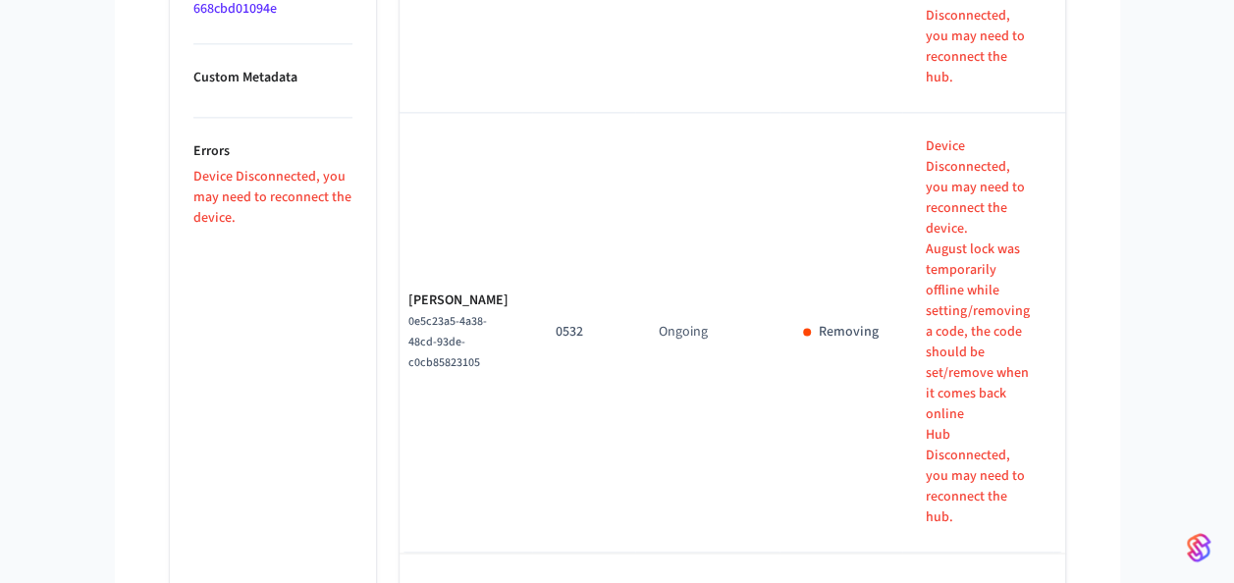
scroll to position [1402, 0]
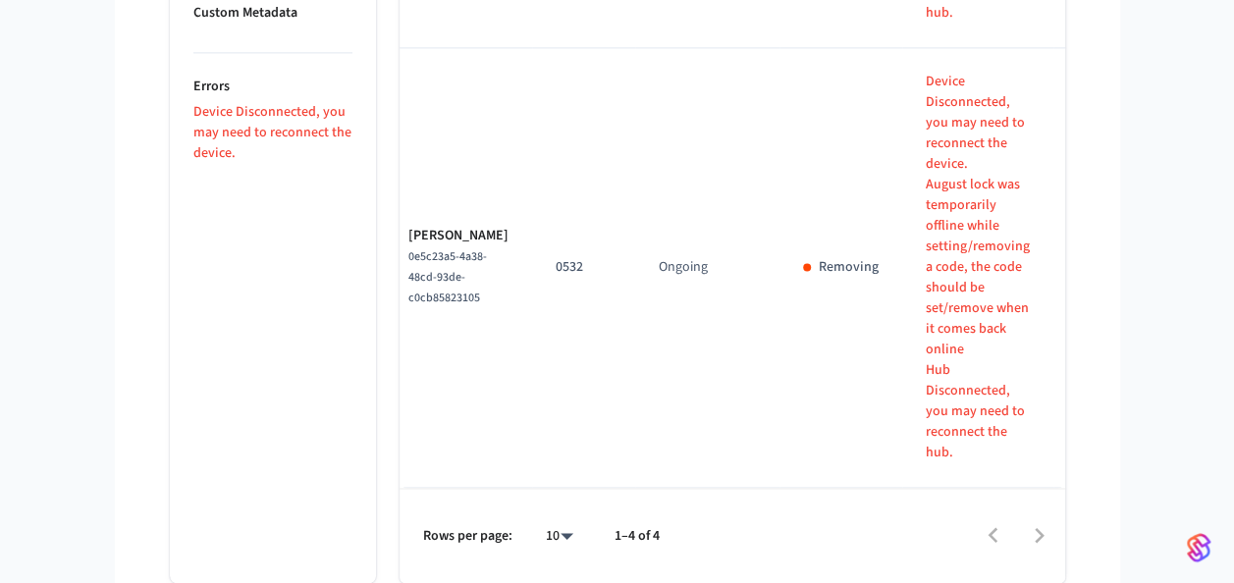
click at [1040, 536] on div at bounding box center [871, 536] width 384 height 46
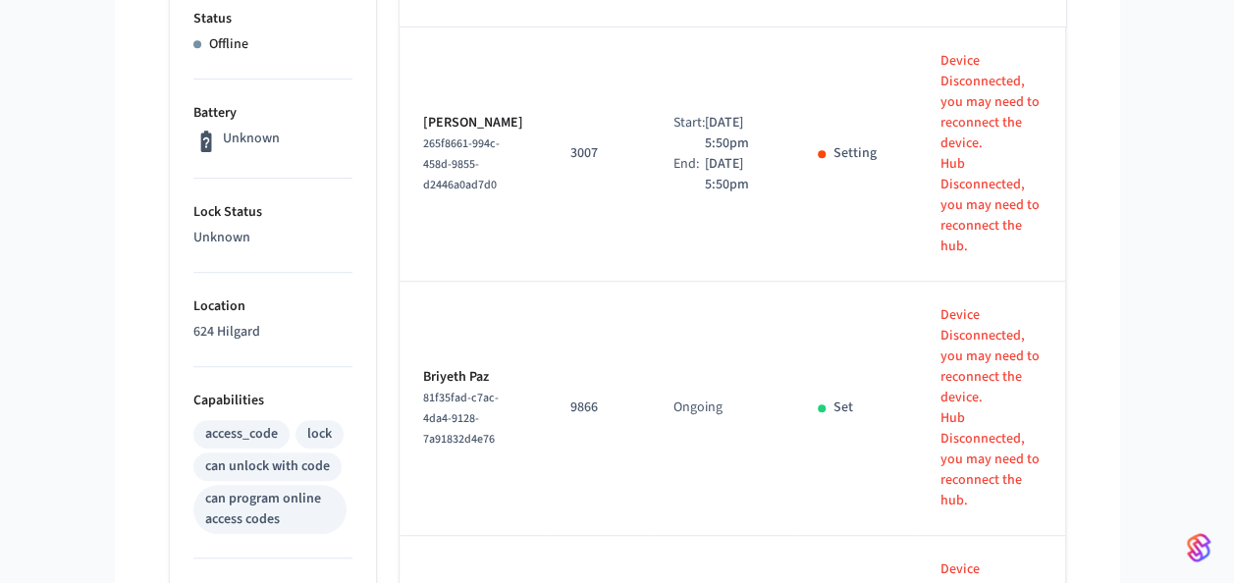
scroll to position [371, 0]
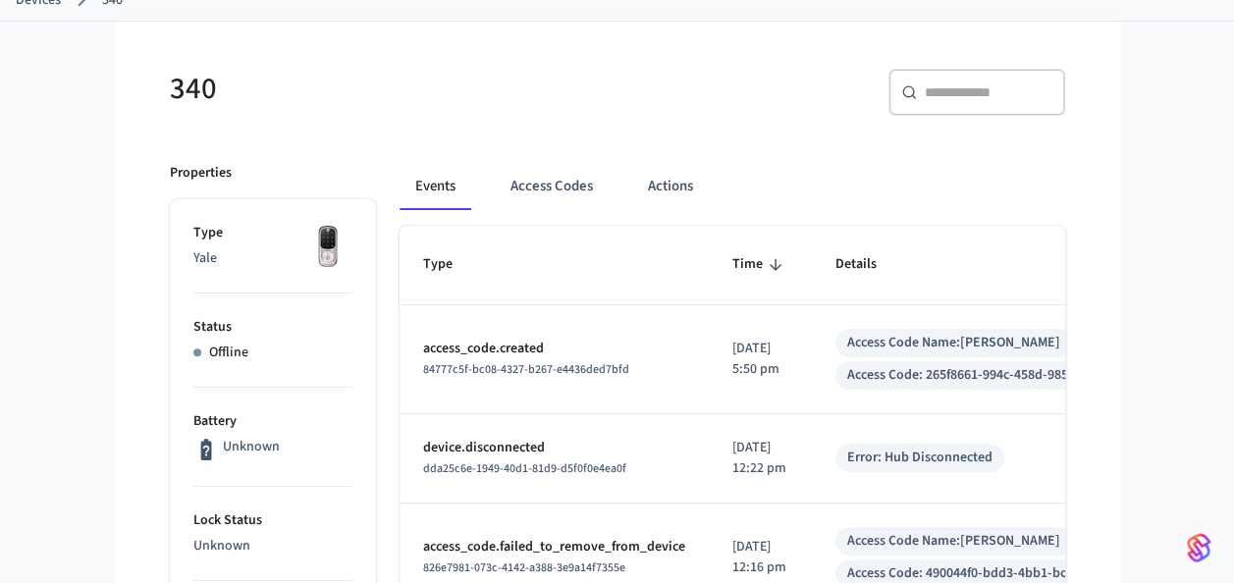
scroll to position [198, 0]
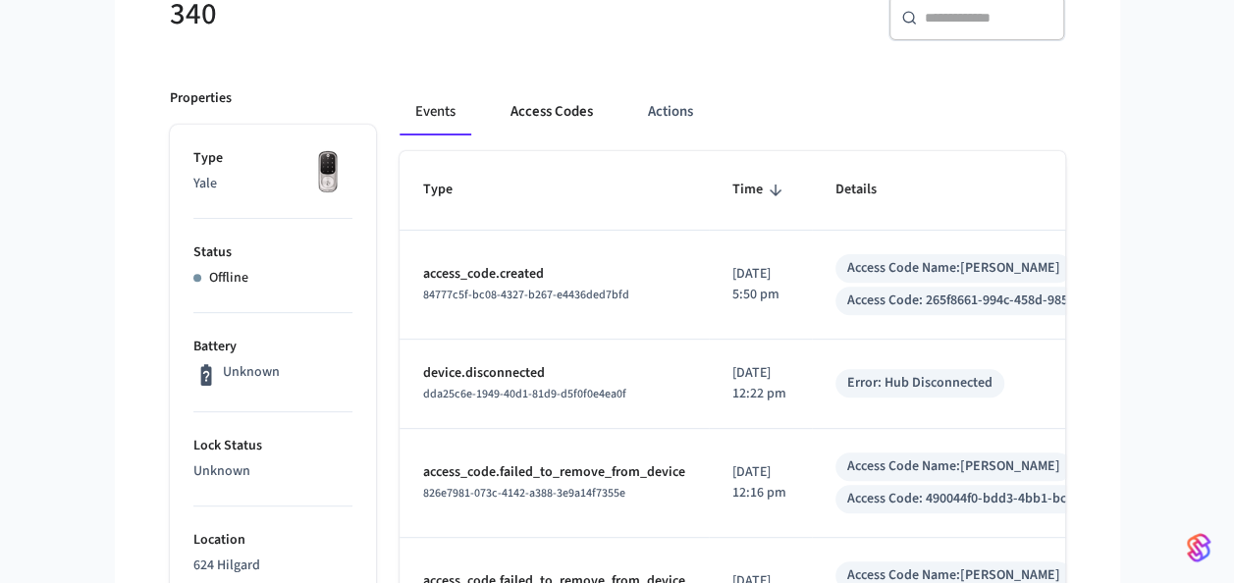
click at [564, 99] on button "Access Codes" at bounding box center [552, 111] width 114 height 47
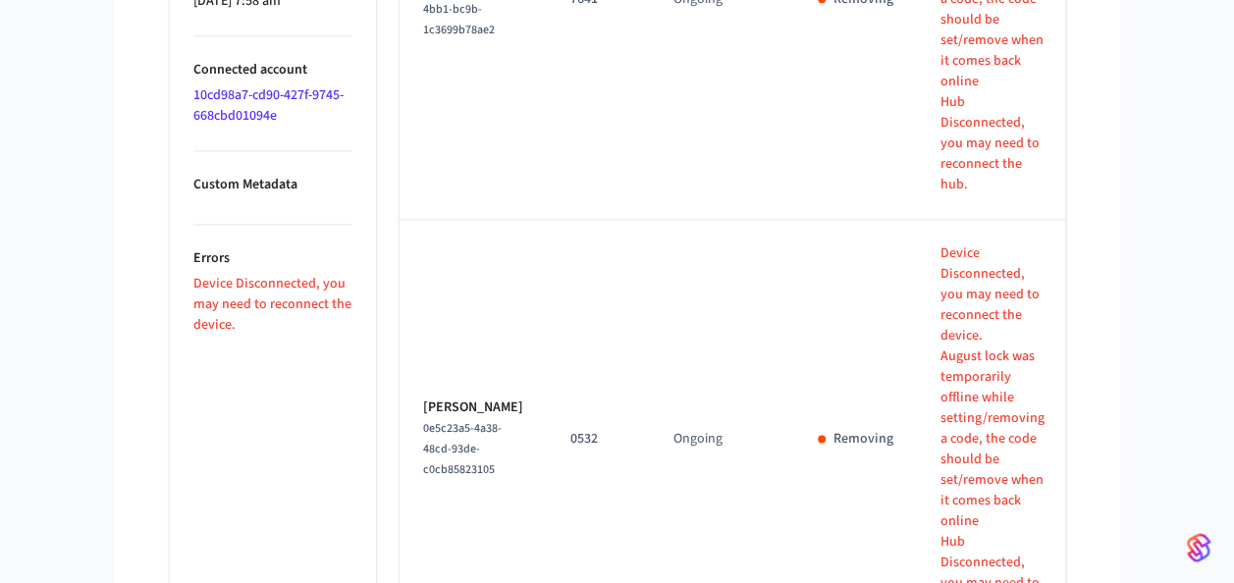
scroll to position [1190, 0]
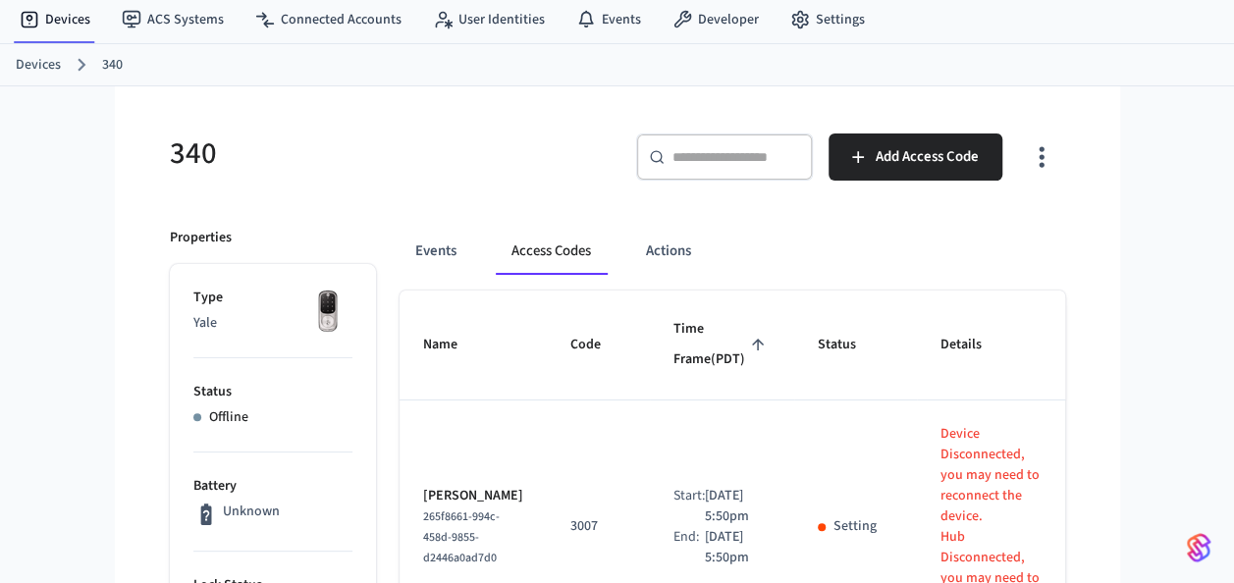
scroll to position [55, 0]
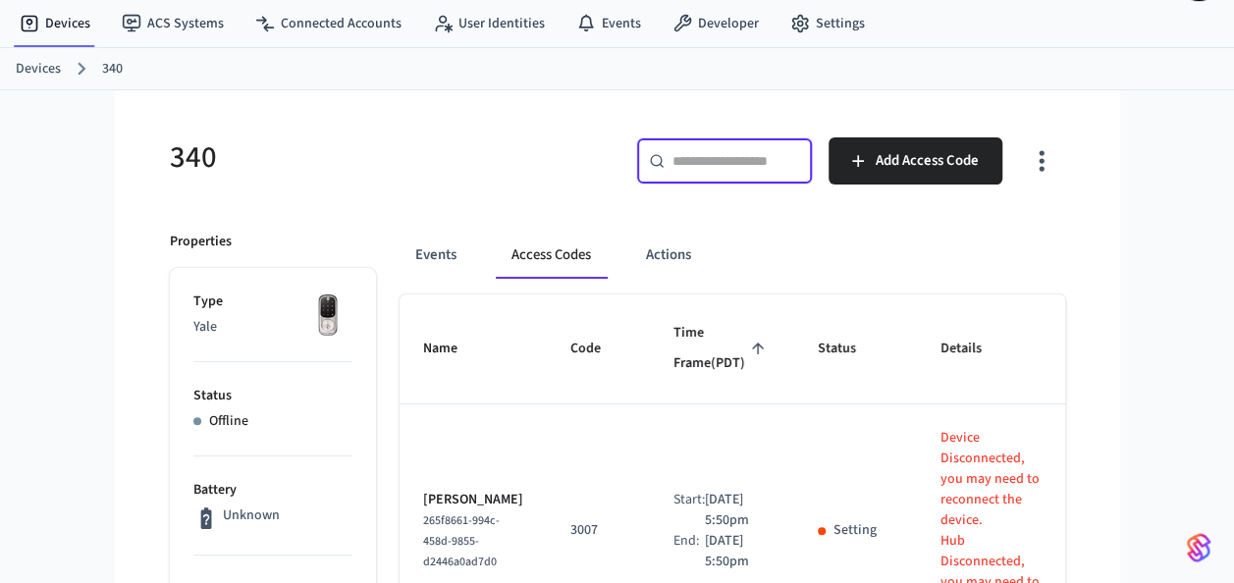
click at [717, 159] on input "text" at bounding box center [737, 161] width 128 height 20
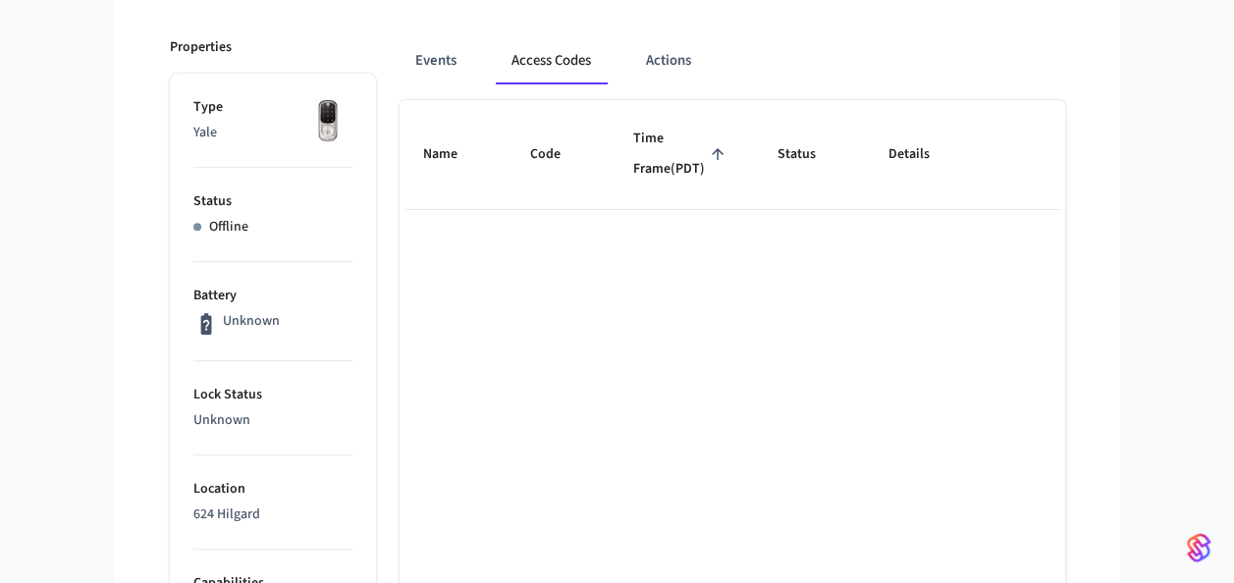
scroll to position [249, 0]
type input "***"
click at [446, 57] on button "Events" at bounding box center [436, 60] width 73 height 47
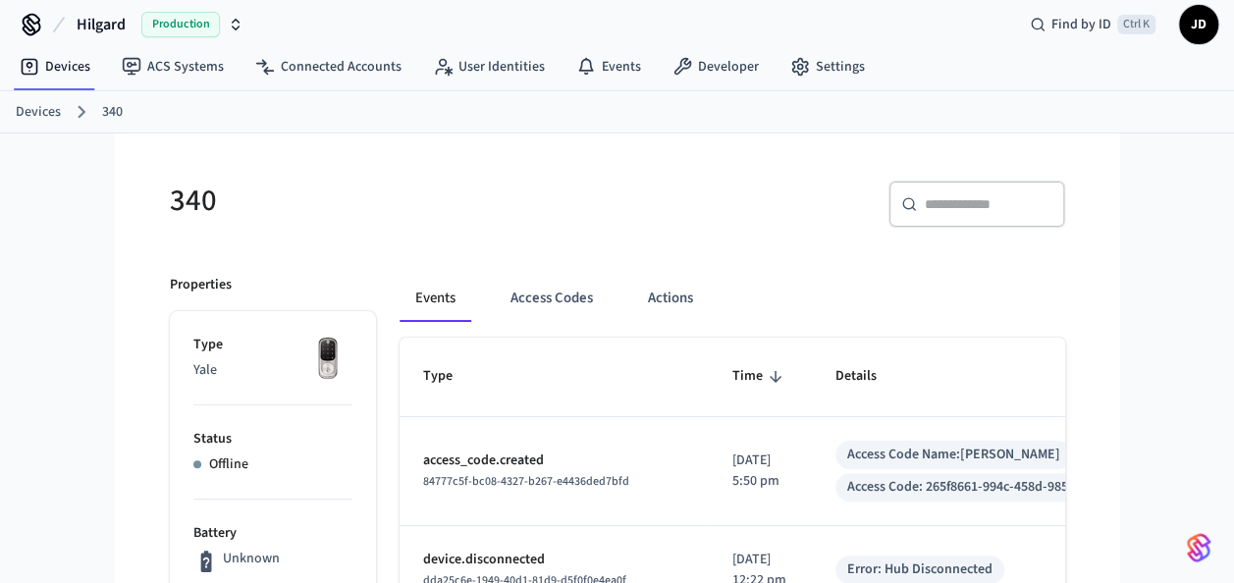
scroll to position [0, 0]
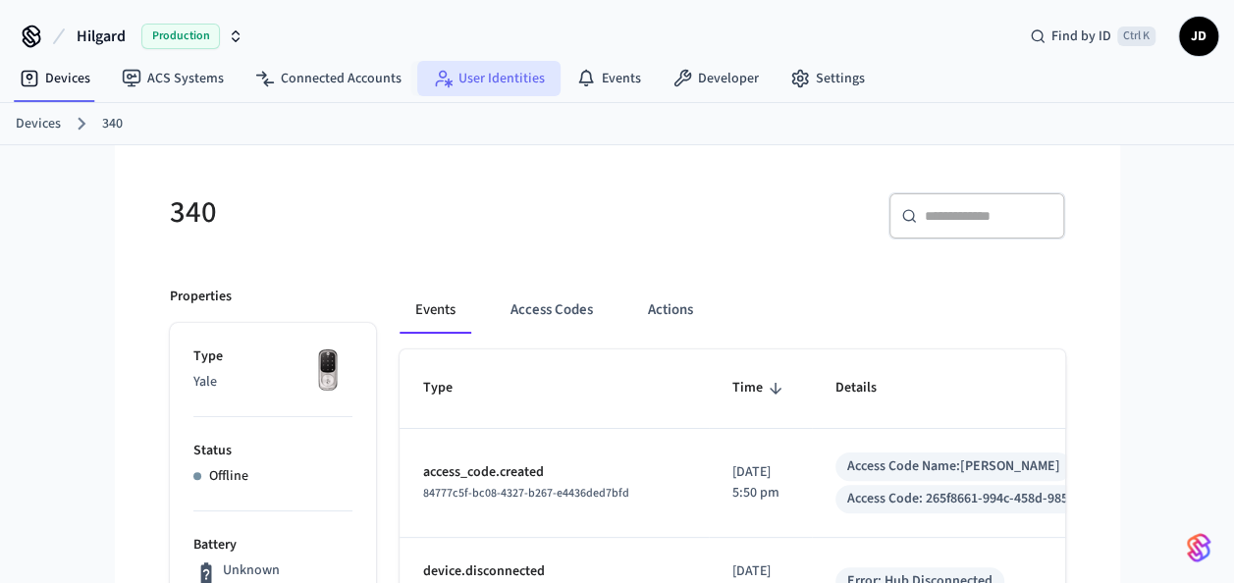
click at [524, 92] on link "User Identities" at bounding box center [488, 78] width 143 height 35
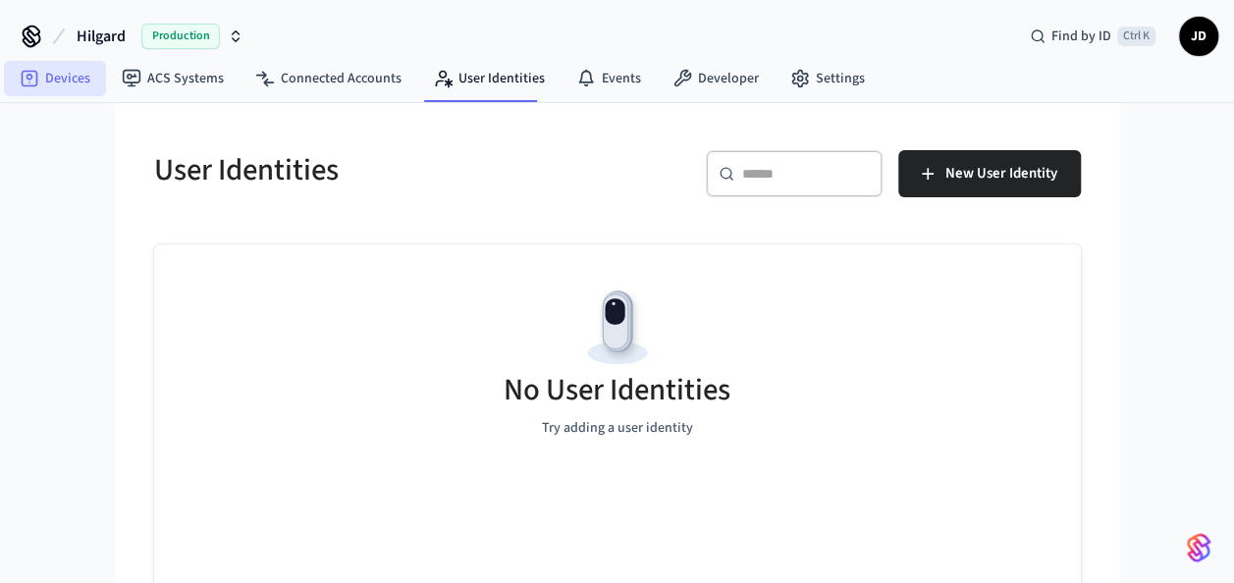
click at [74, 88] on link "Devices" at bounding box center [55, 78] width 102 height 35
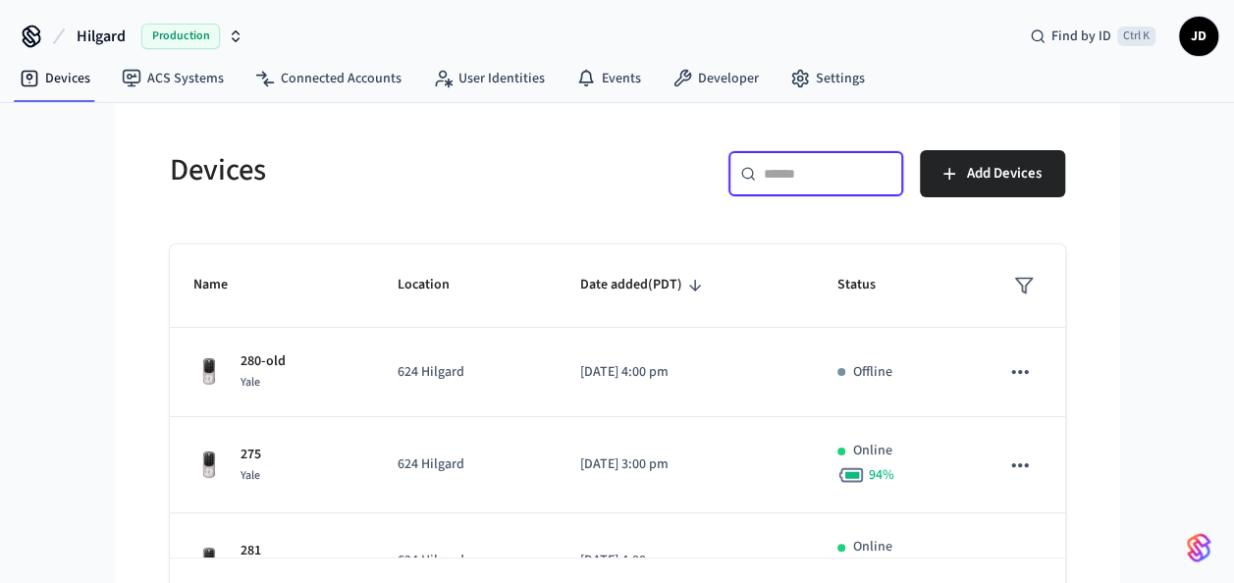
click at [833, 168] on input "text" at bounding box center [828, 174] width 128 height 20
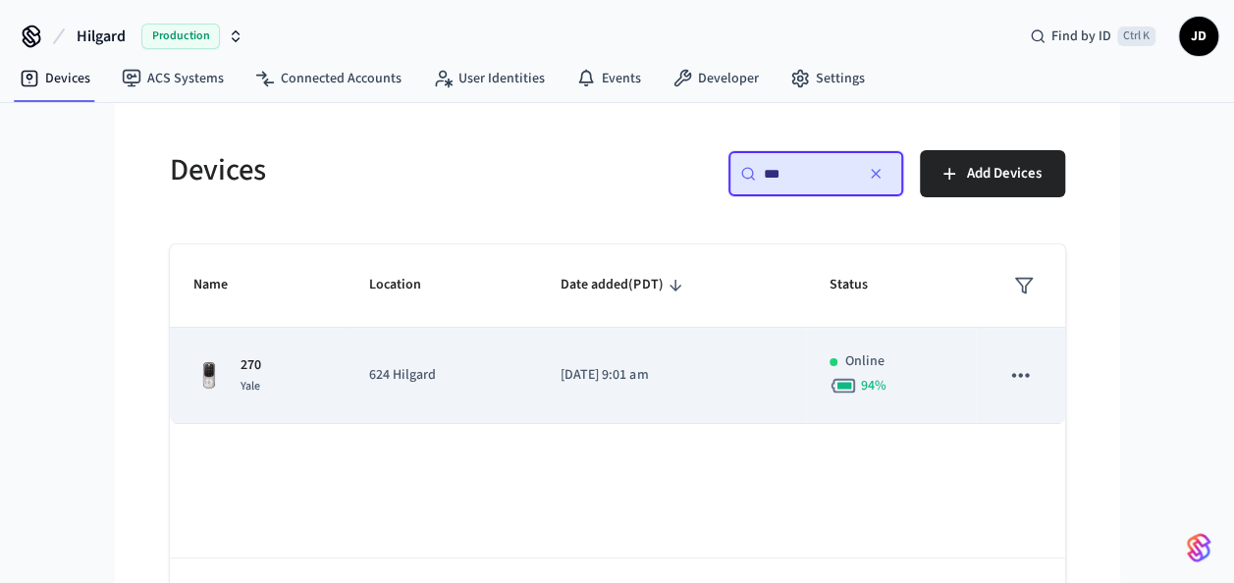
type input "***"
click at [320, 375] on div "270 Yale" at bounding box center [258, 375] width 130 height 41
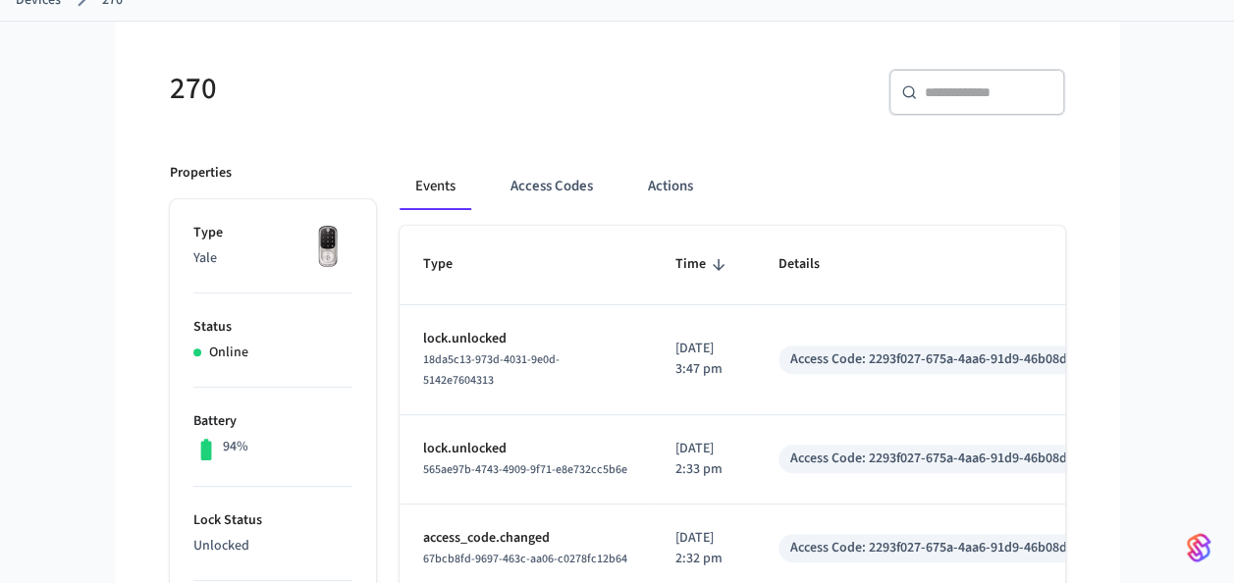
scroll to position [154, 0]
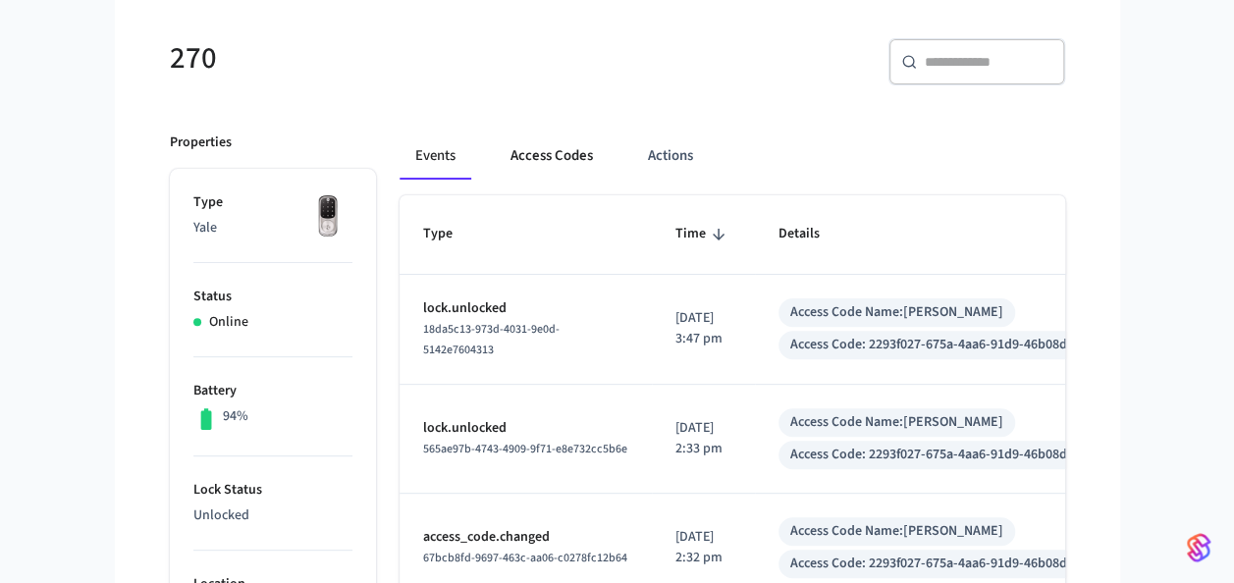
click at [555, 164] on button "Access Codes" at bounding box center [552, 156] width 114 height 47
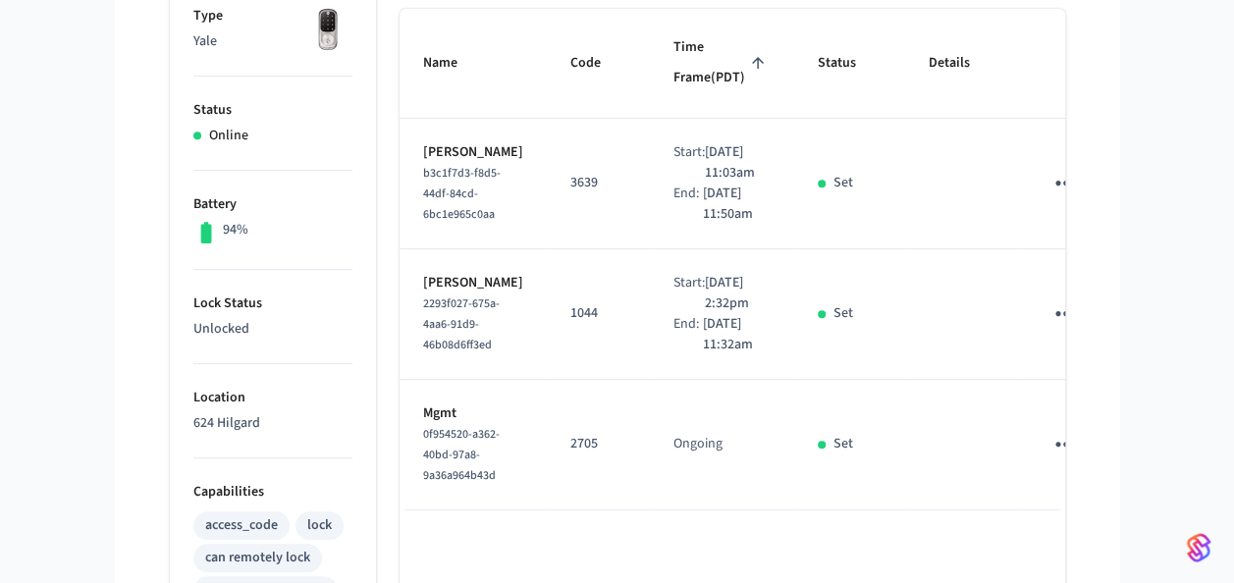
scroll to position [342, 0]
click at [570, 323] on p "1044" at bounding box center [598, 312] width 56 height 21
copy p "1044"
click at [1051, 328] on icon "sticky table" at bounding box center [1066, 313] width 30 height 30
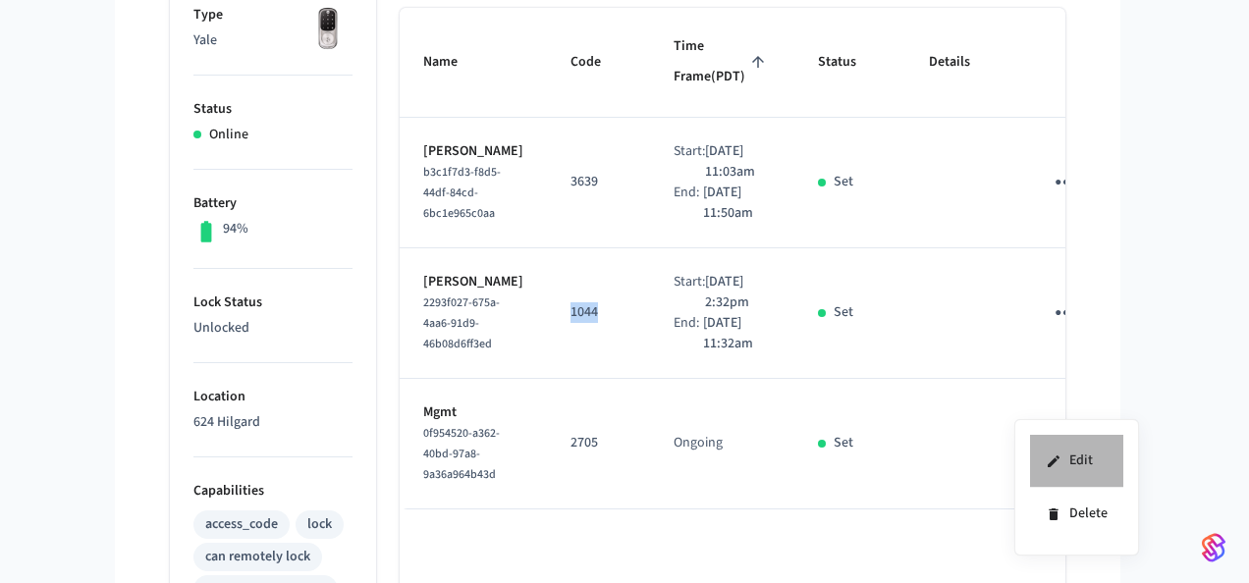
click at [1044, 467] on li "Edit" at bounding box center [1076, 461] width 93 height 53
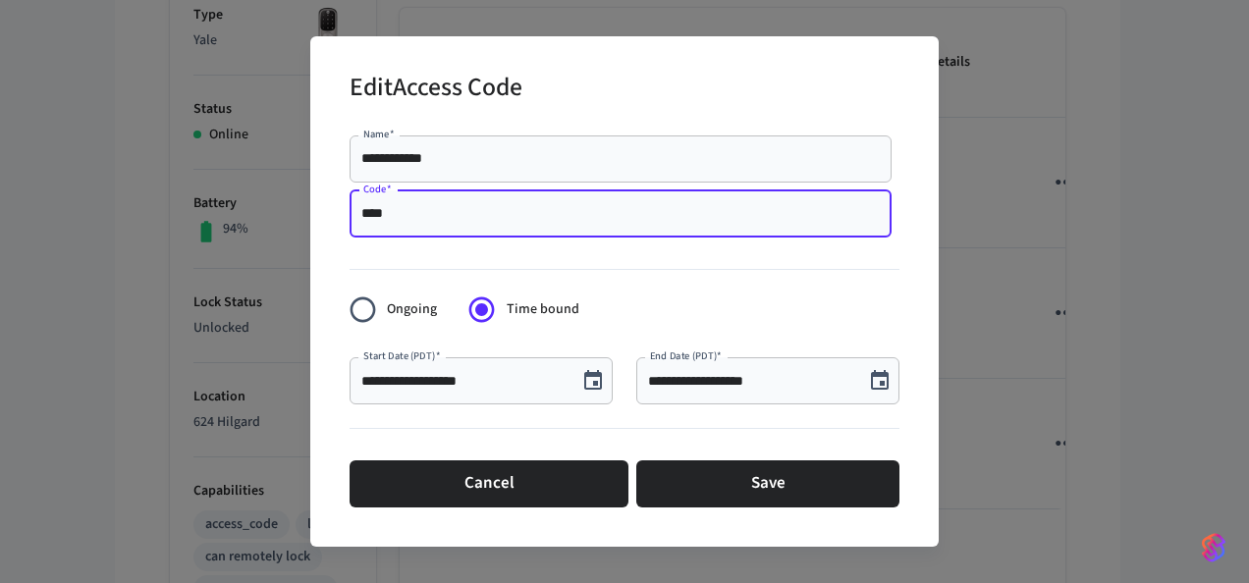
drag, startPoint x: 407, startPoint y: 209, endPoint x: 253, endPoint y: 224, distance: 154.9
click at [253, 224] on div "**********" at bounding box center [624, 291] width 1249 height 583
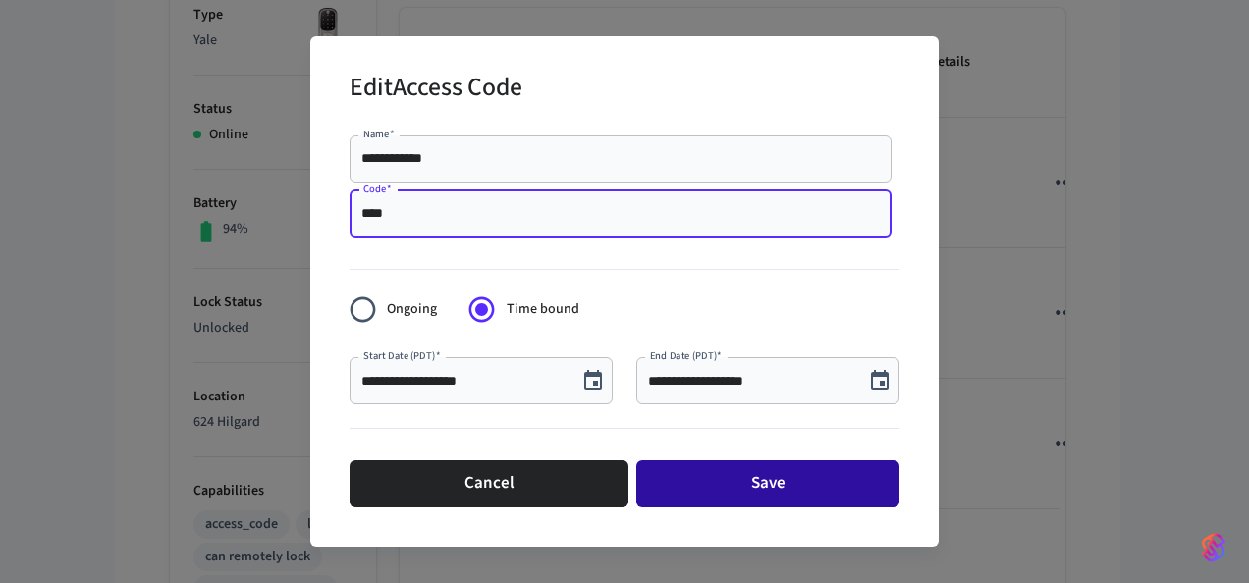
type input "****"
click at [710, 494] on button "Save" at bounding box center [767, 484] width 263 height 47
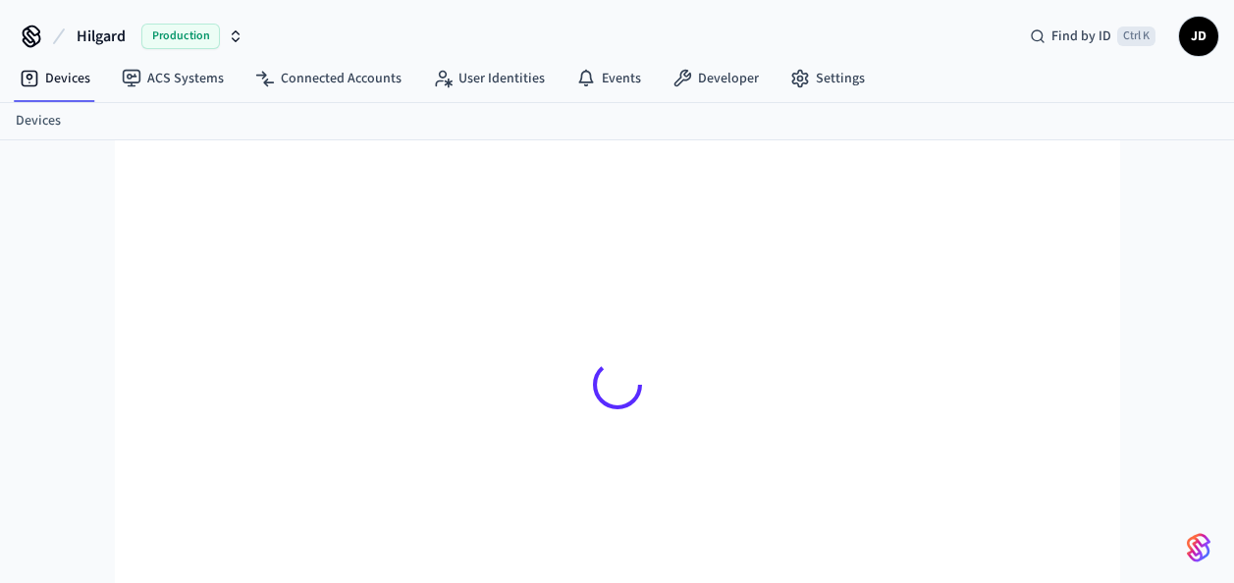
scroll to position [26, 0]
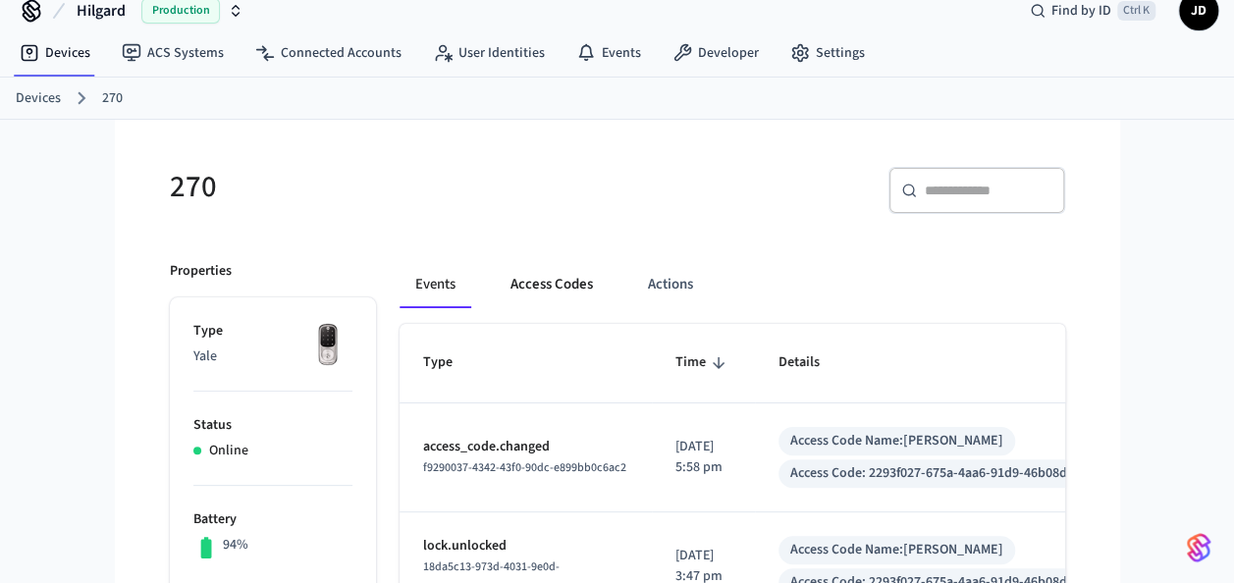
click at [540, 287] on button "Access Codes" at bounding box center [552, 284] width 114 height 47
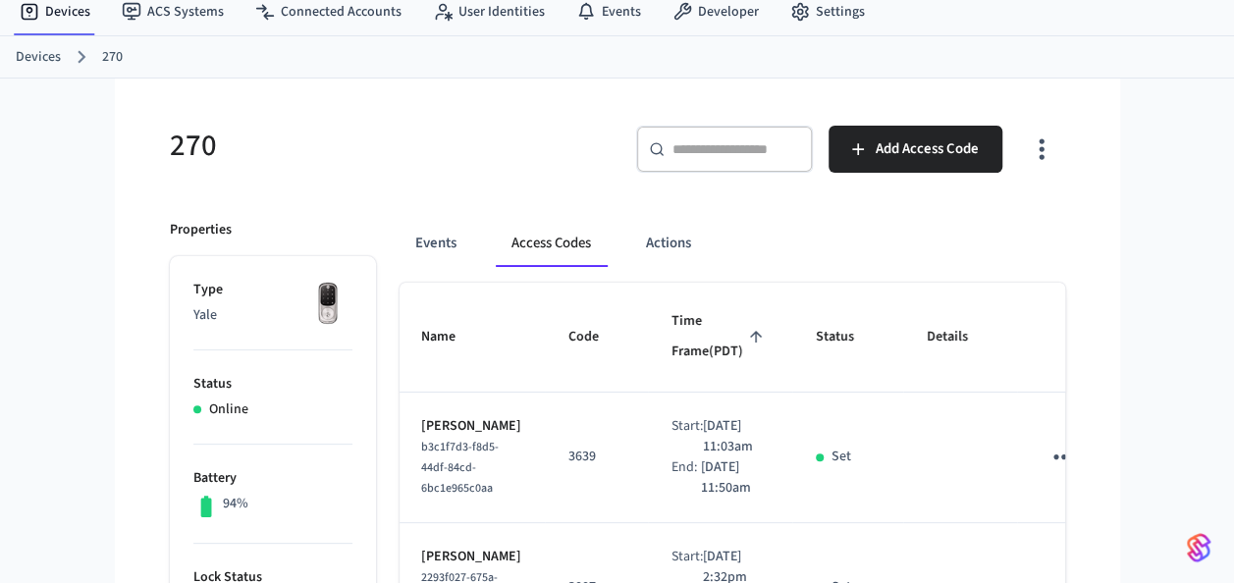
scroll to position [0, 0]
